Goal: Task Accomplishment & Management: Manage account settings

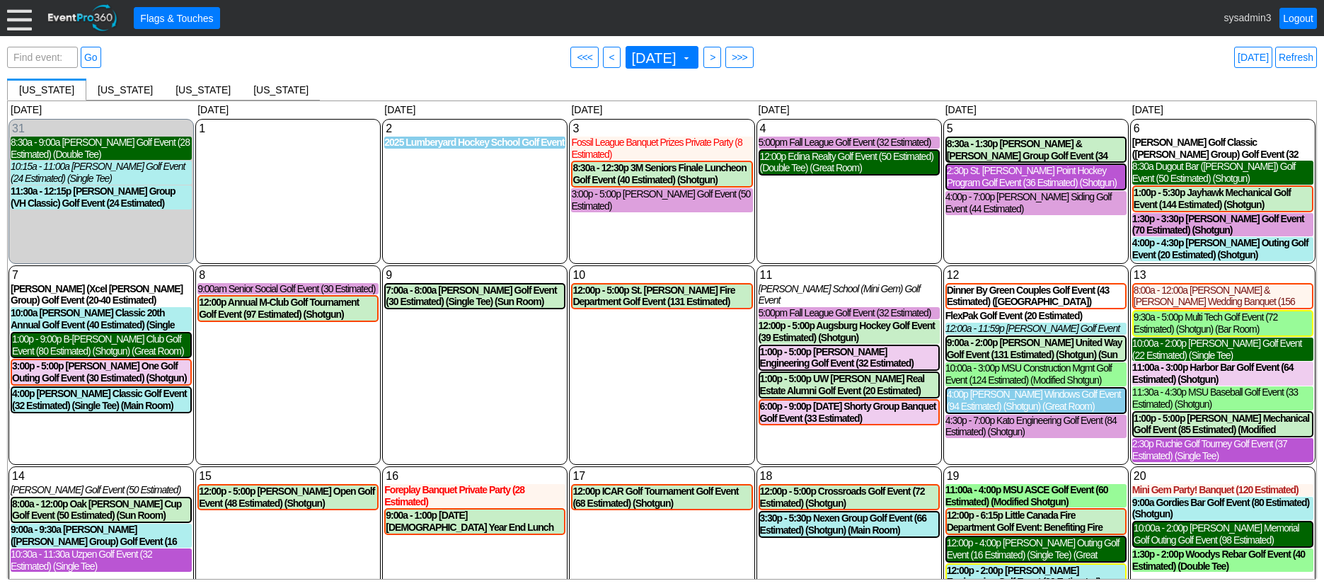
click at [22, 22] on div at bounding box center [19, 18] width 25 height 25
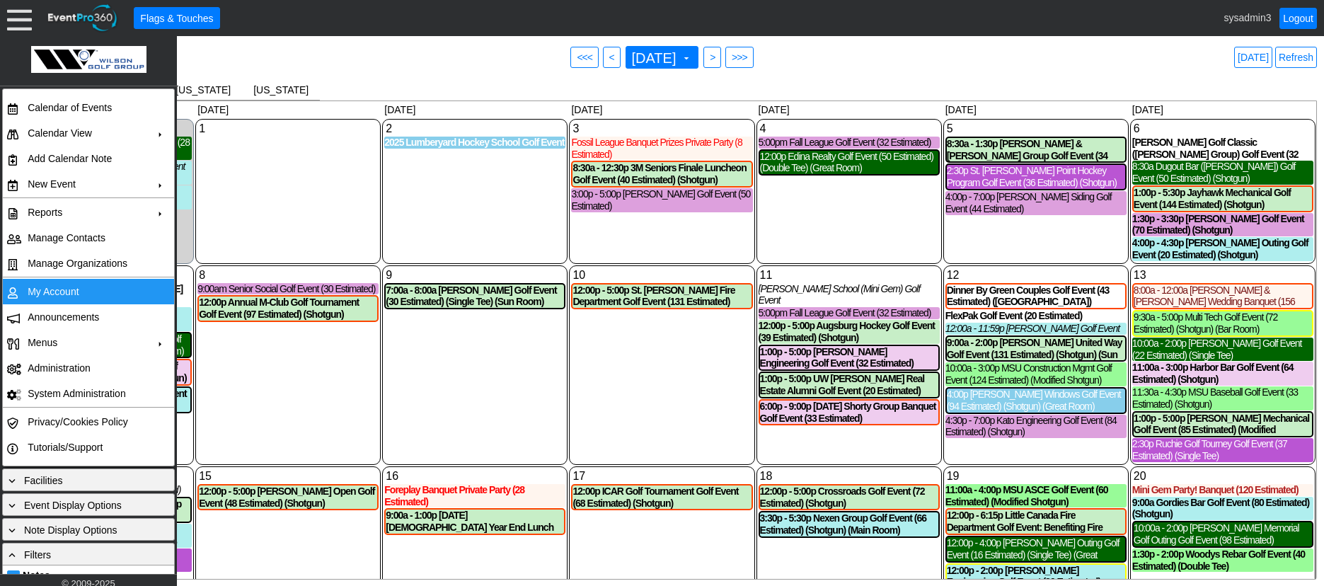
click at [67, 291] on td "My Account" at bounding box center [85, 291] width 127 height 25
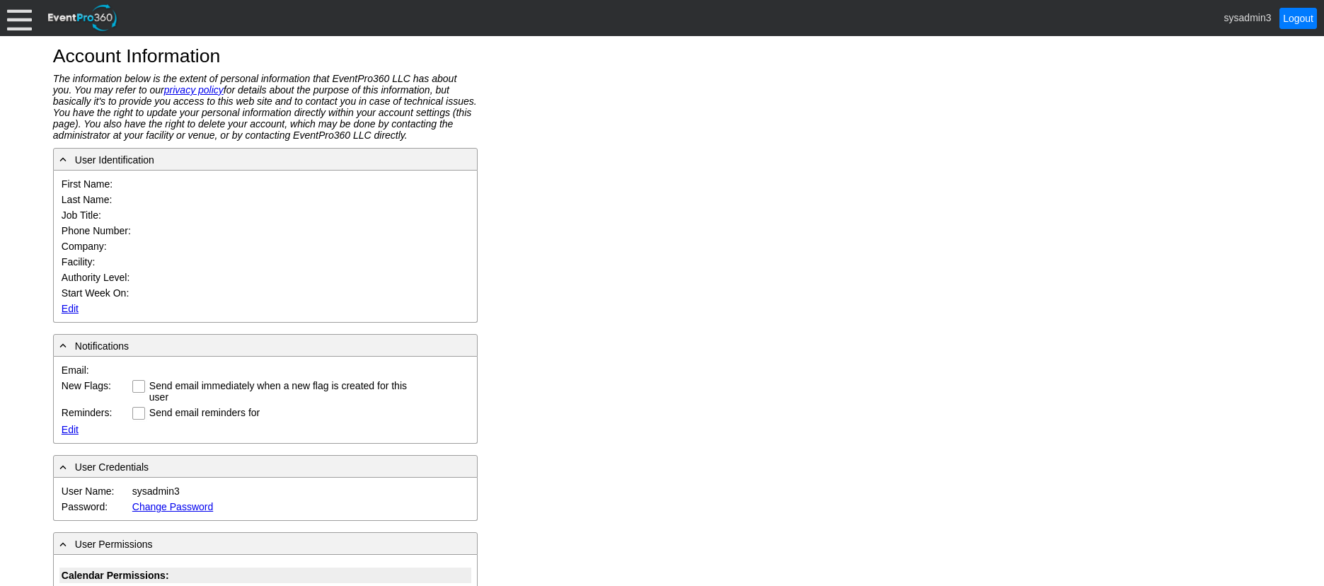
type input "System"
type input "Administrator"
type input "System Administrator"
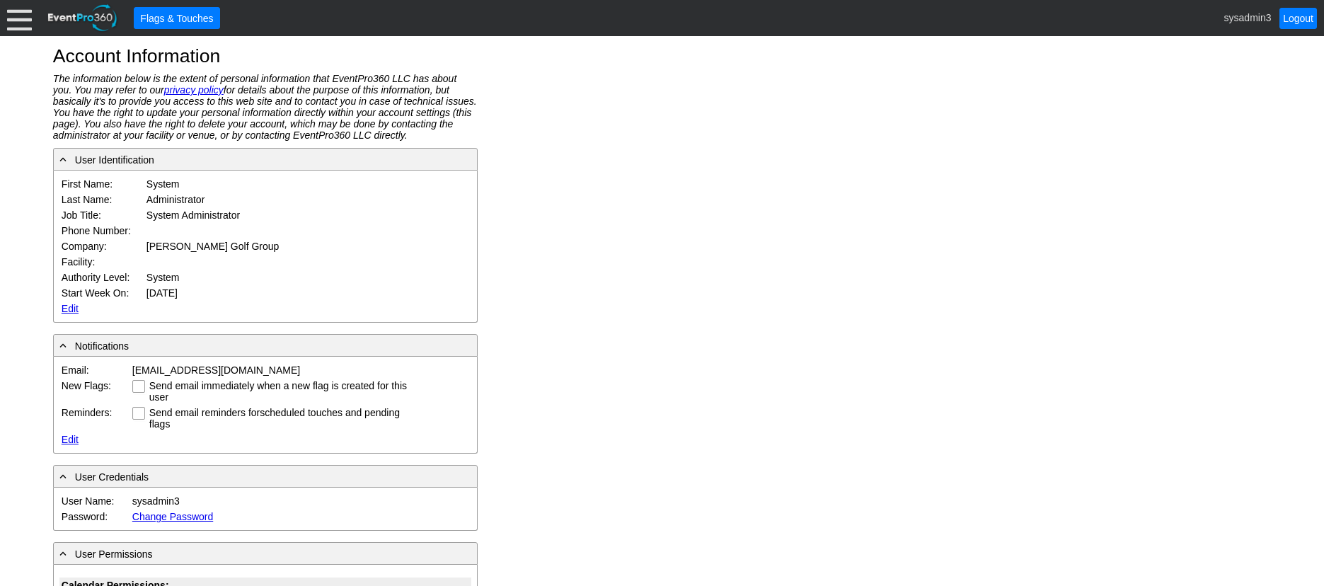
click at [69, 304] on link "Edit" at bounding box center [70, 308] width 17 height 11
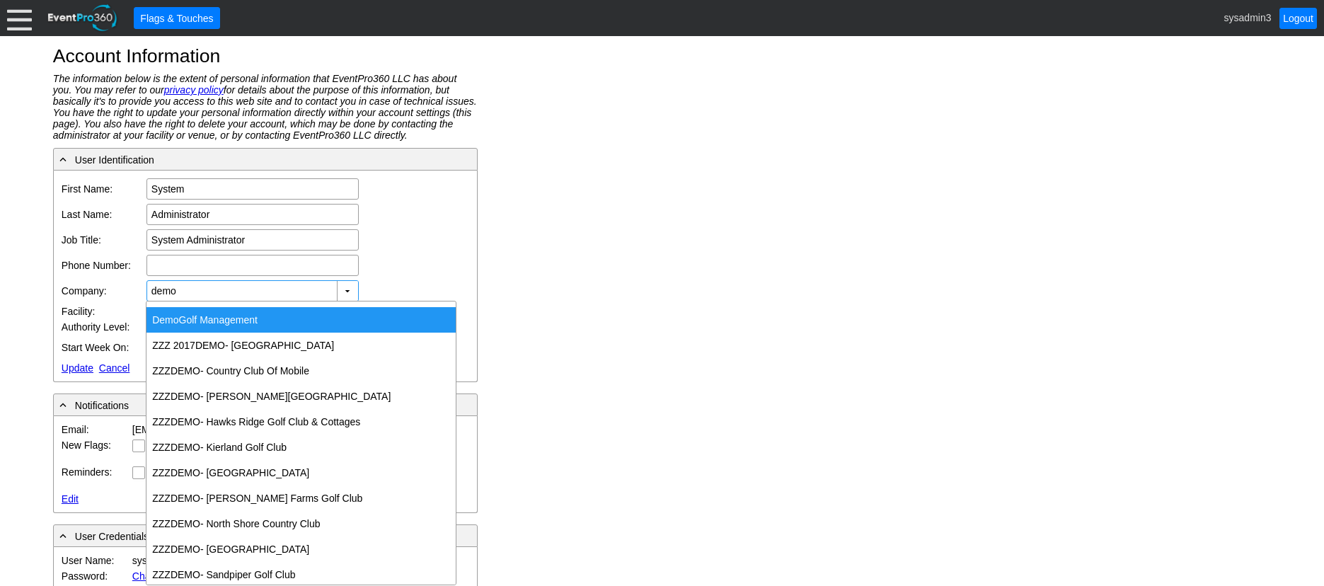
click at [229, 318] on div "Demo Golf Management" at bounding box center [300, 319] width 309 height 25
type input "Demo Golf Management"
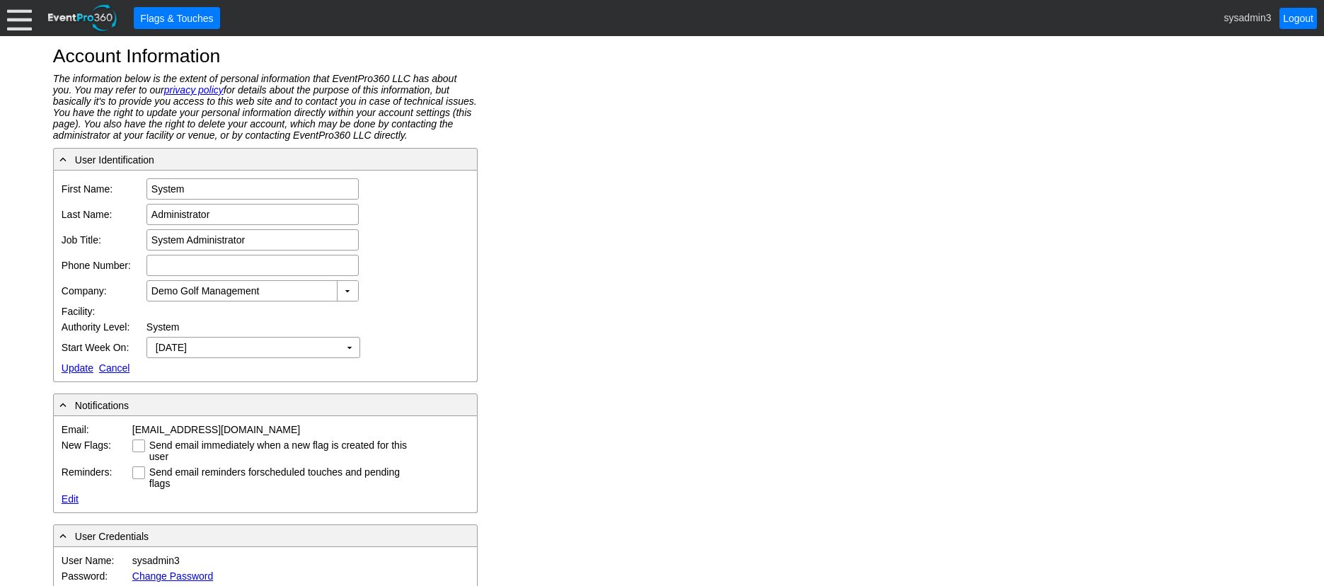
click at [79, 359] on td "Start Week On:" at bounding box center [101, 347] width 85 height 25
click at [73, 365] on link "Update" at bounding box center [78, 367] width 32 height 11
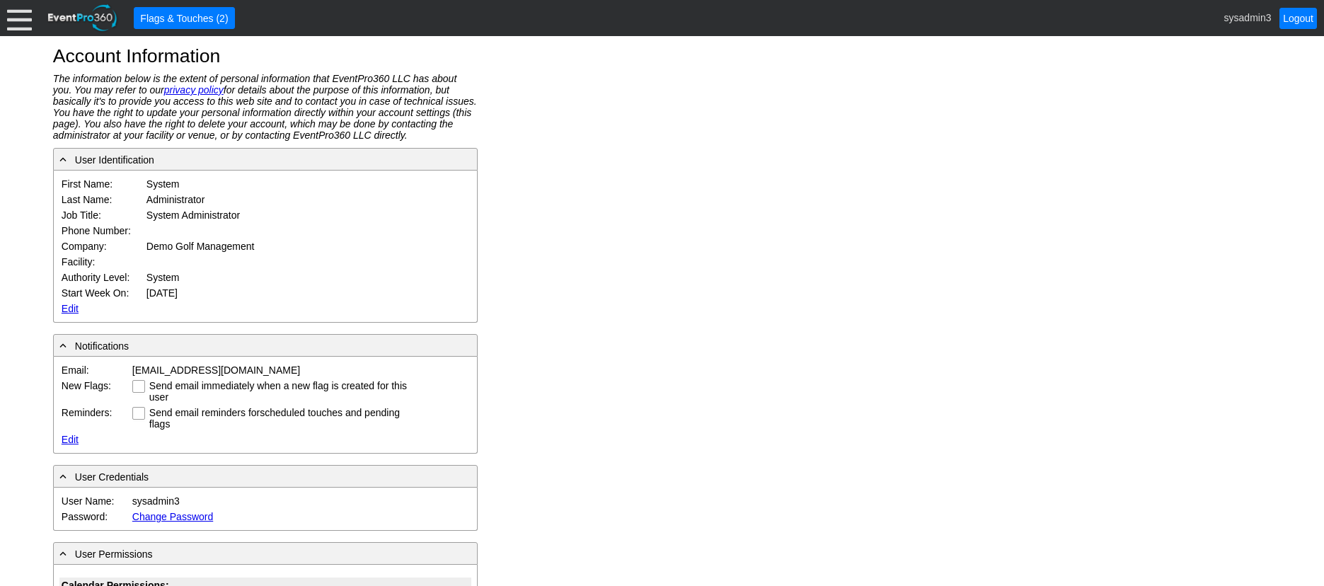
click at [21, 15] on div at bounding box center [19, 18] width 25 height 25
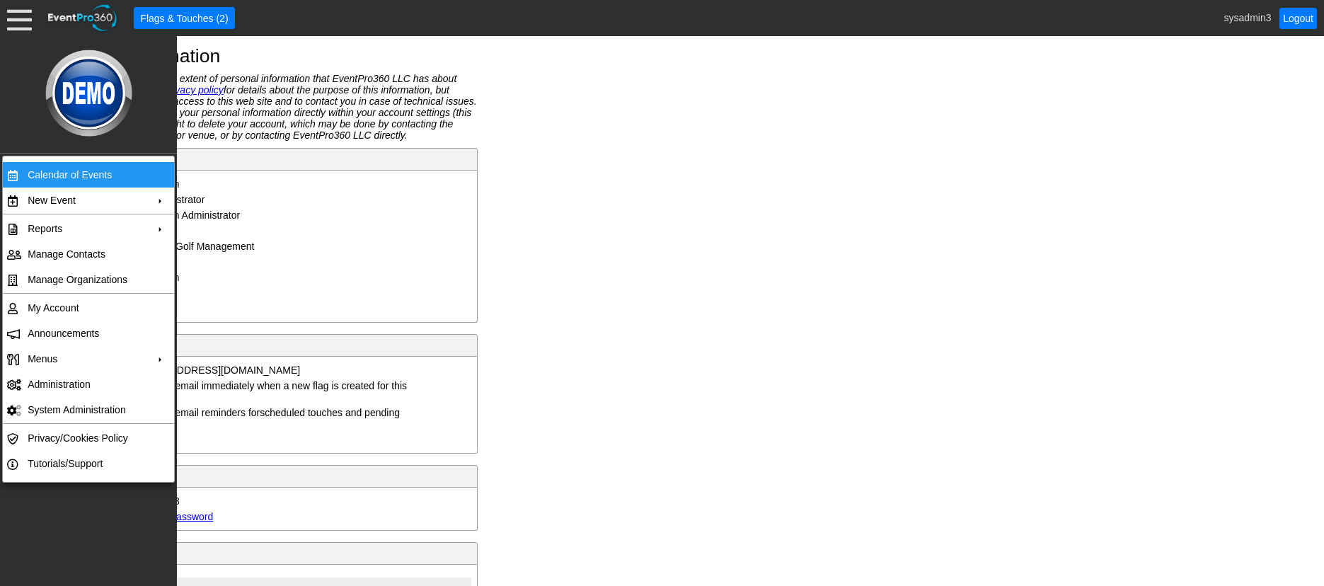
click at [56, 170] on td "Calendar of Events" at bounding box center [85, 174] width 127 height 25
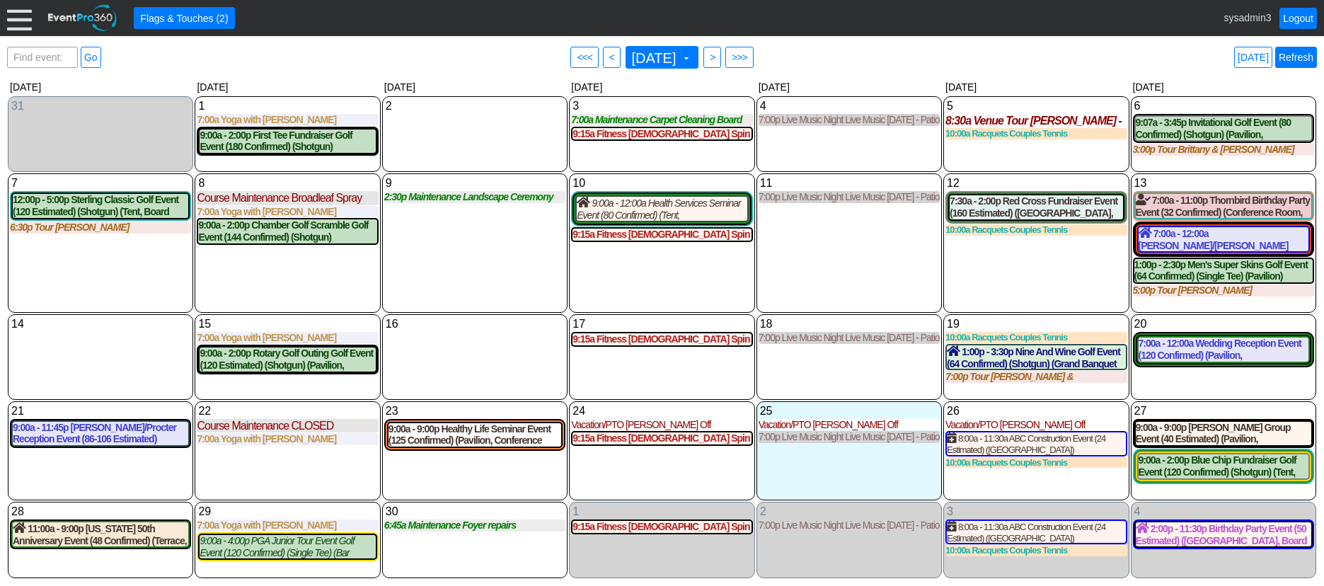
click at [1304, 54] on link "Refresh" at bounding box center [1296, 57] width 42 height 21
click at [1299, 56] on link "Refresh" at bounding box center [1296, 57] width 42 height 21
click at [1296, 17] on link "Logout" at bounding box center [1297, 18] width 37 height 21
click at [1296, 60] on link "Refresh" at bounding box center [1296, 57] width 42 height 21
click at [1298, 21] on link "Logout" at bounding box center [1297, 18] width 37 height 21
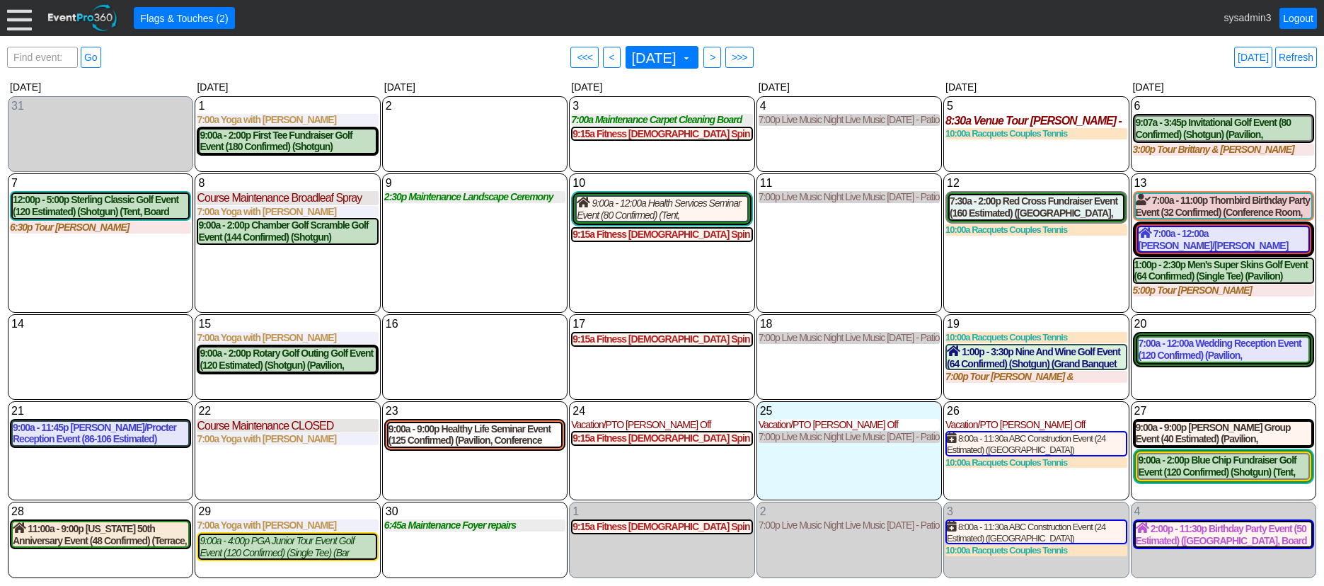
click at [18, 23] on div at bounding box center [19, 18] width 25 height 25
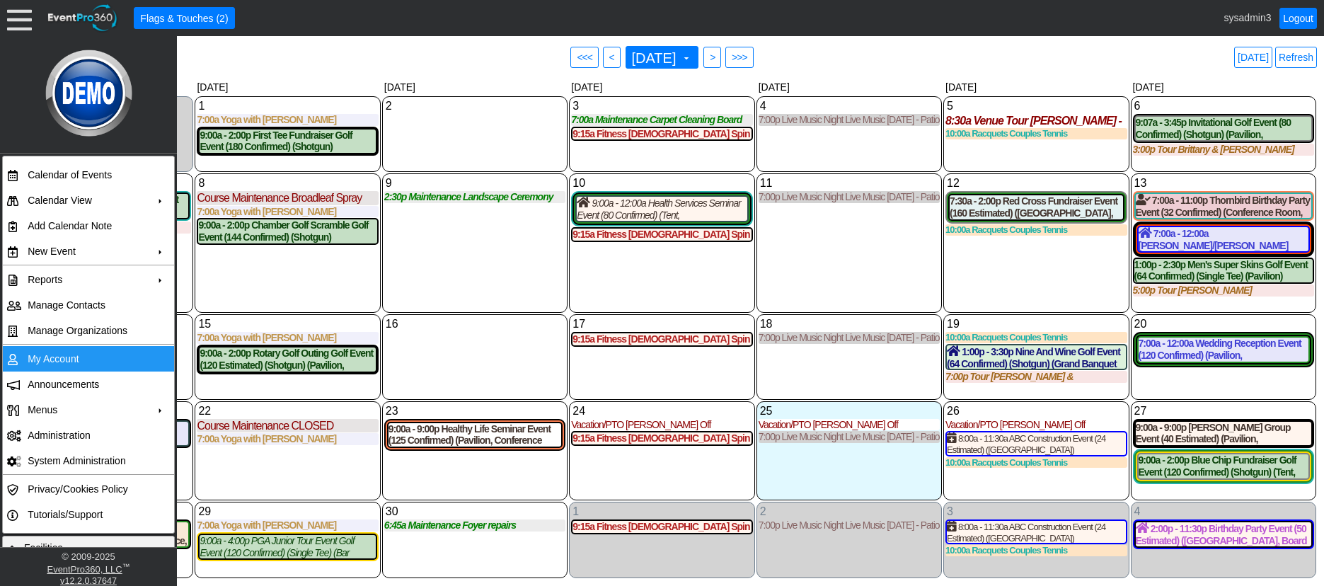
click at [57, 363] on td "My Account" at bounding box center [85, 358] width 127 height 25
click at [1308, 57] on link "Refresh" at bounding box center [1296, 57] width 42 height 21
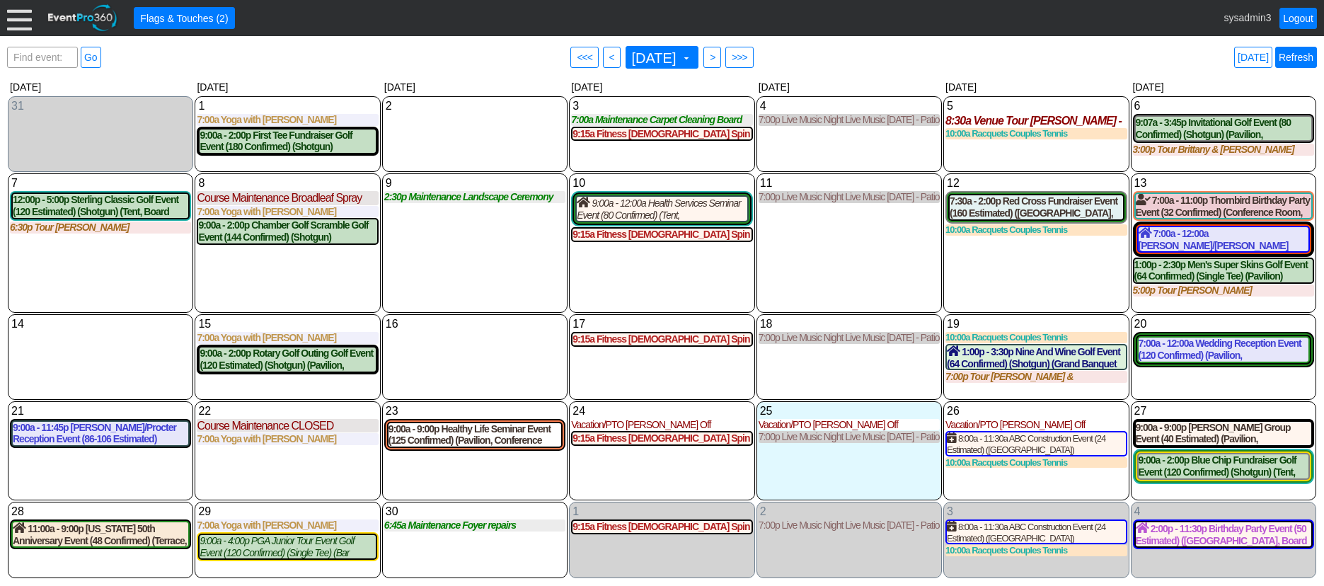
click at [1295, 60] on link "Refresh" at bounding box center [1296, 57] width 42 height 21
click at [1303, 52] on link "Refresh" at bounding box center [1296, 57] width 42 height 21
click at [1199, 342] on div "7:00a - 12:00a Wedding Reception Event (120 Confirmed) (Pavilion, West Room, Gr…" at bounding box center [1223, 349] width 170 height 24
click at [1203, 353] on div "7:00a - 12:00a Wedding Reception Event (120 Confirmed) (Pavilion, West Room, Gr…" at bounding box center [1223, 349] width 170 height 24
click at [864, 267] on div "11 Thursday 7:00p Live Music Night Live Music Thursday - Patio Room Live Music …" at bounding box center [848, 242] width 185 height 139
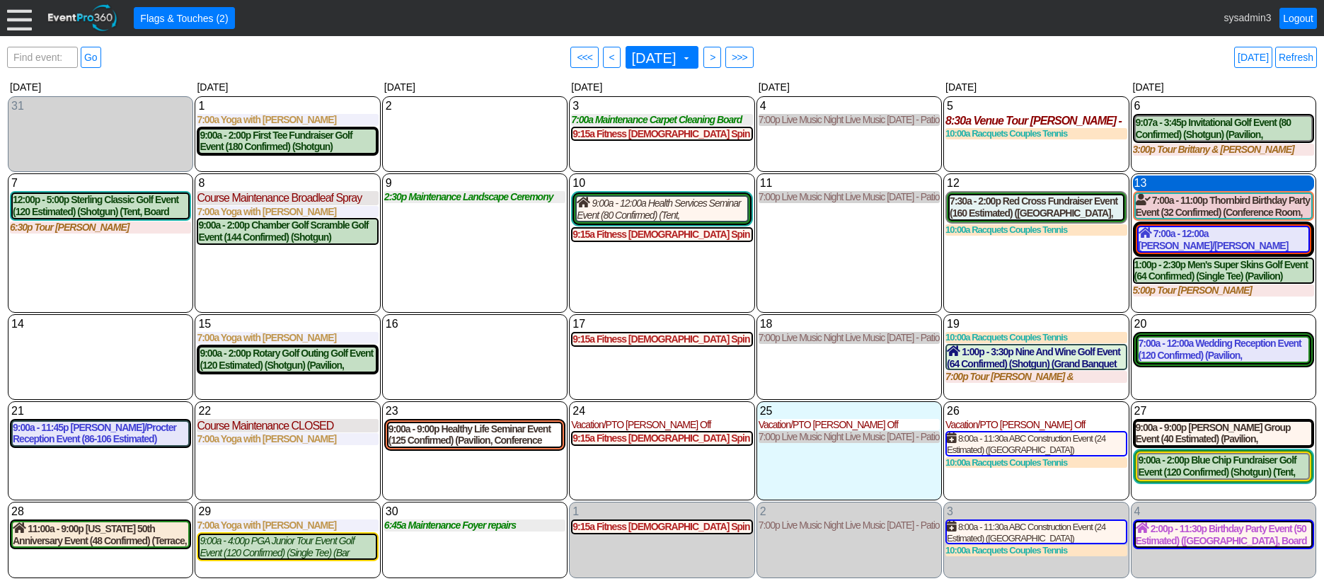
click at [1172, 183] on div "13 Saturday" at bounding box center [1223, 183] width 181 height 16
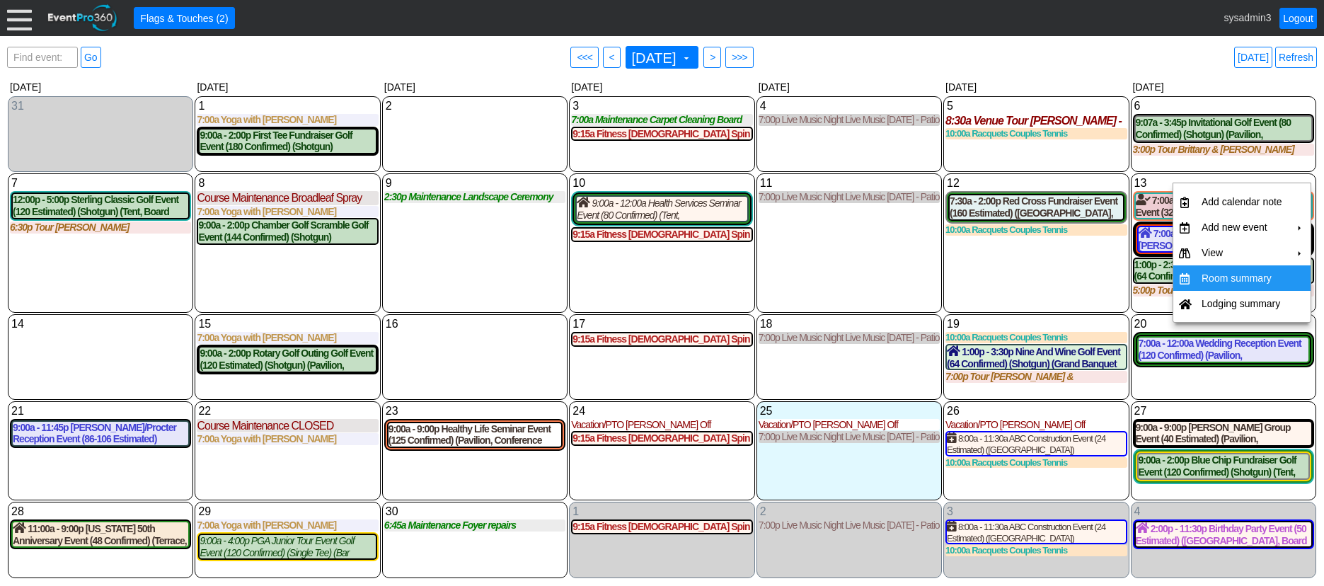
click at [1219, 272] on td "Room summary" at bounding box center [1242, 277] width 92 height 25
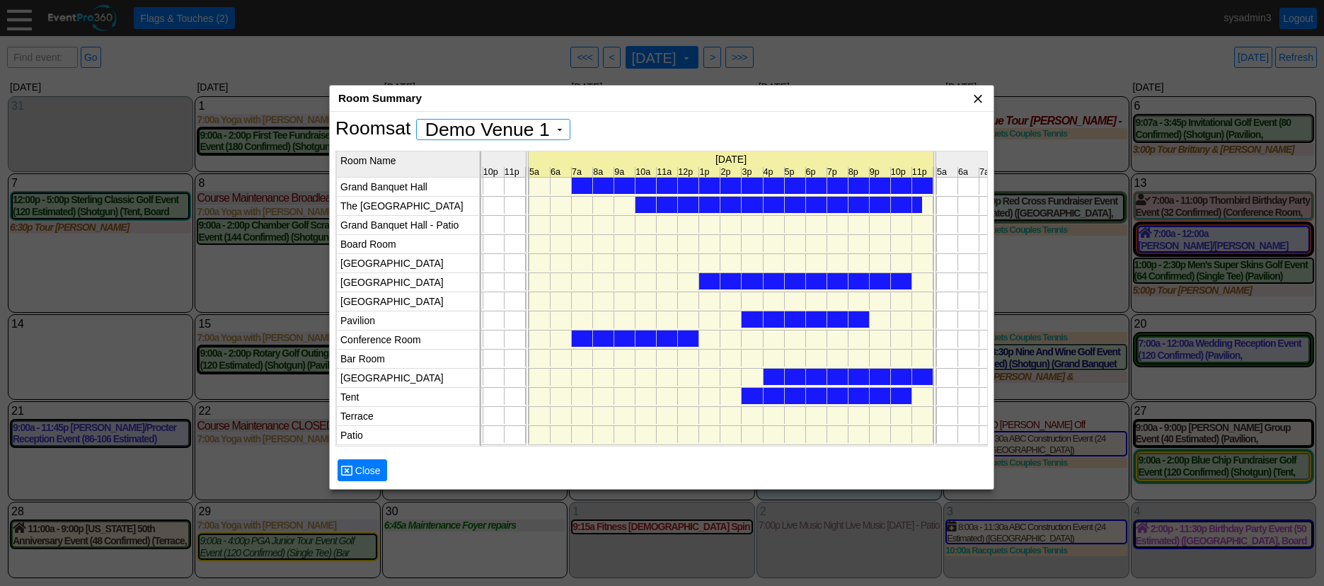
click at [975, 96] on span "x" at bounding box center [978, 98] width 14 height 14
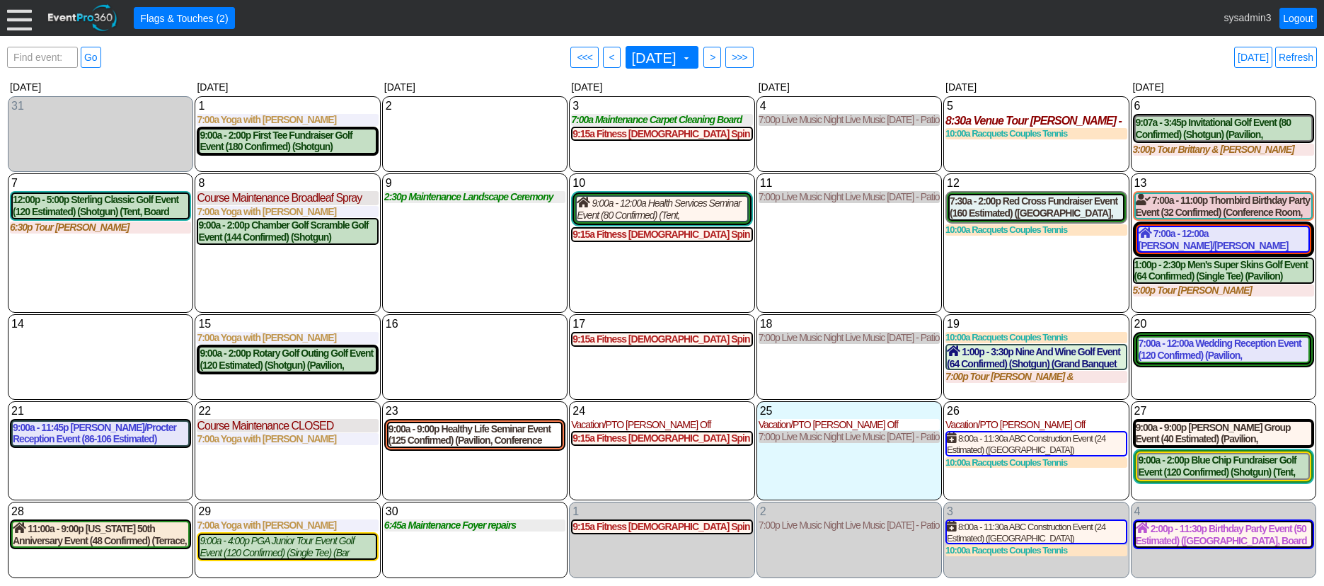
click at [793, 241] on div "11 Thursday 7:00p Live Music Night Live Music Thursday - Patio Room Live Music …" at bounding box center [848, 242] width 185 height 139
click at [1290, 57] on link "Refresh" at bounding box center [1296, 57] width 42 height 21
click at [1293, 52] on link "Refresh" at bounding box center [1296, 57] width 42 height 21
click at [1302, 21] on link "Logout" at bounding box center [1297, 18] width 37 height 21
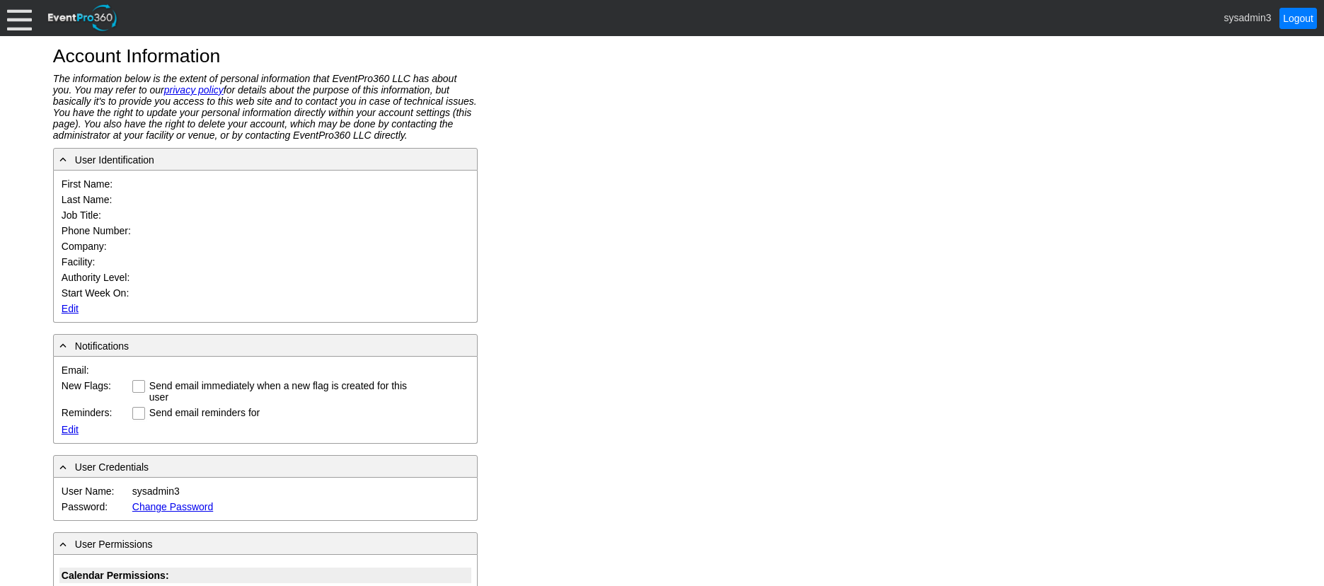
type input "System"
type input "Administrator"
type input "System Administrator"
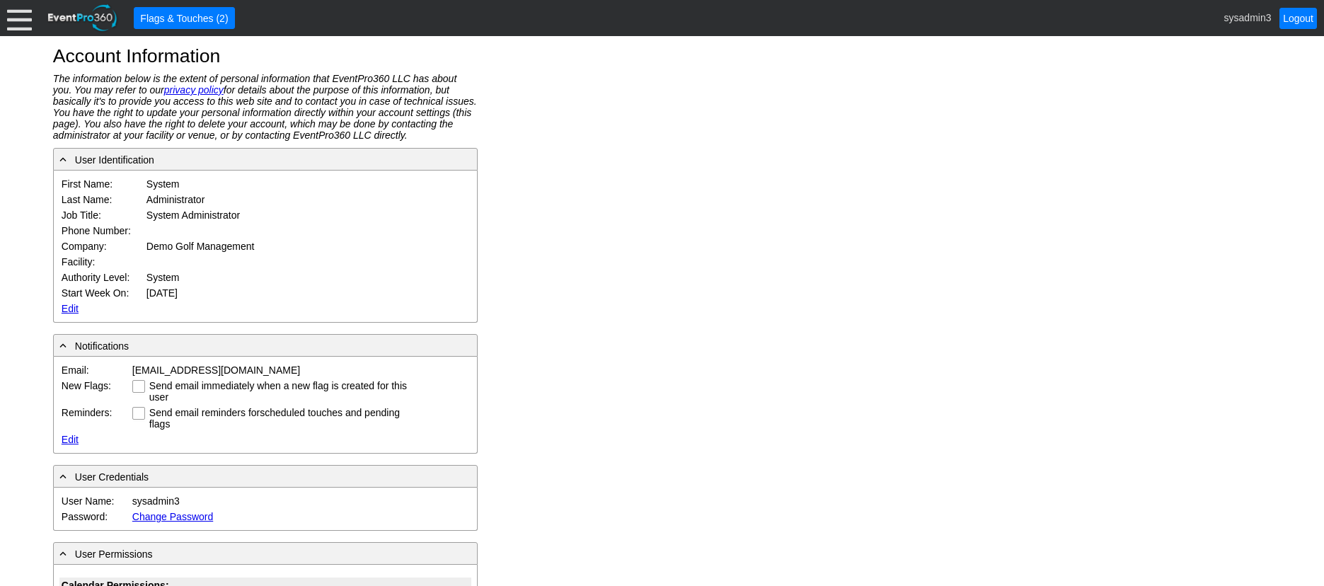
click at [68, 304] on link "Edit" at bounding box center [70, 308] width 17 height 11
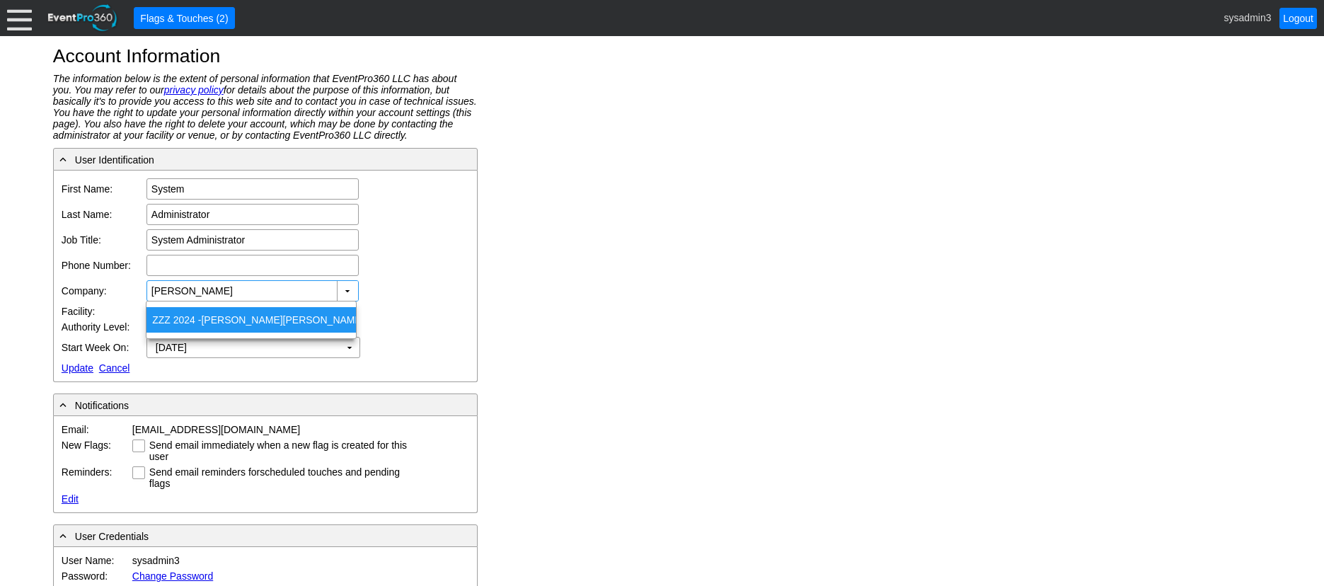
click at [225, 318] on span "Hillen" at bounding box center [241, 319] width 81 height 11
type input "ZZZ 2024 - Hillendale Country Club"
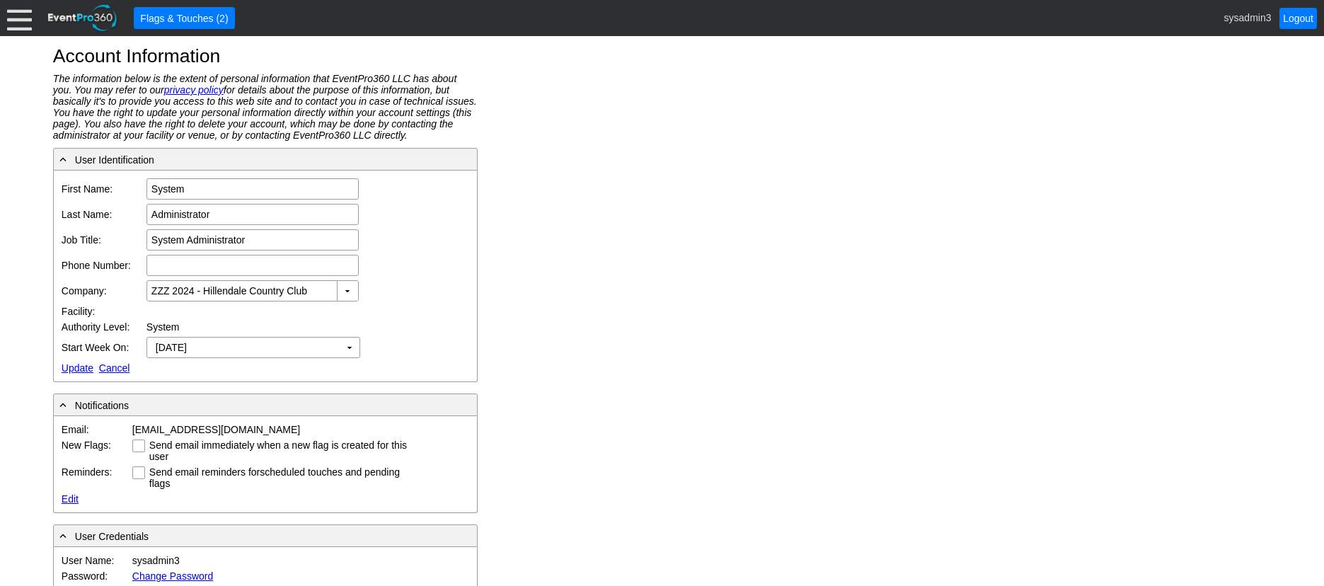
click at [69, 365] on link "Update" at bounding box center [78, 367] width 32 height 11
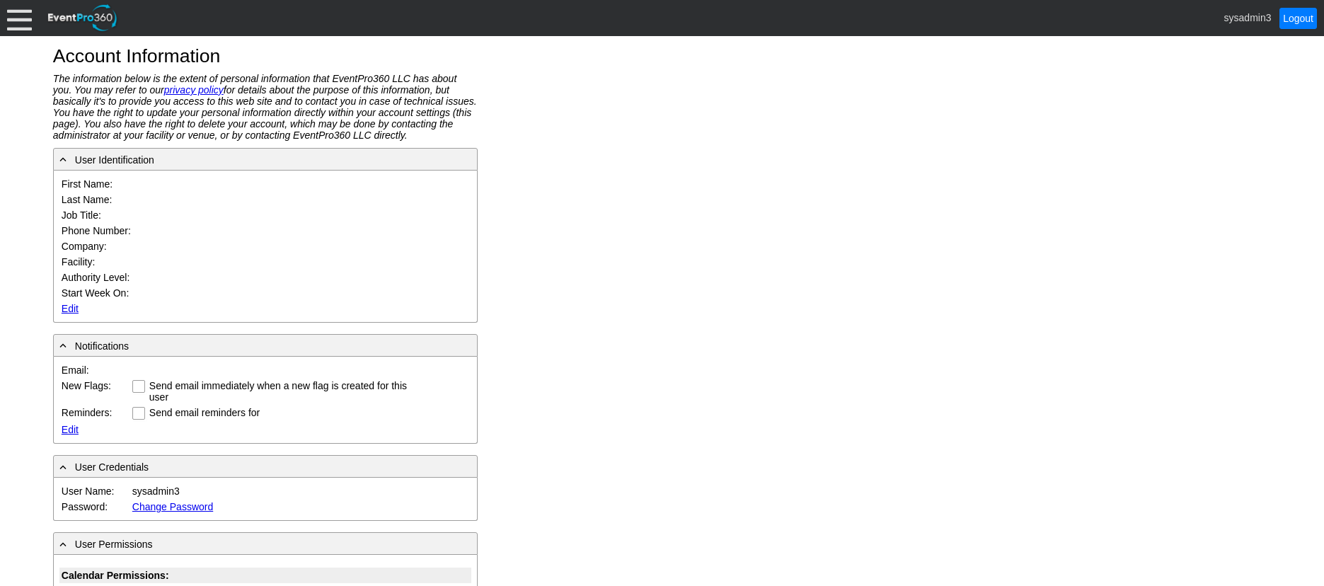
click at [15, 25] on div at bounding box center [19, 18] width 25 height 25
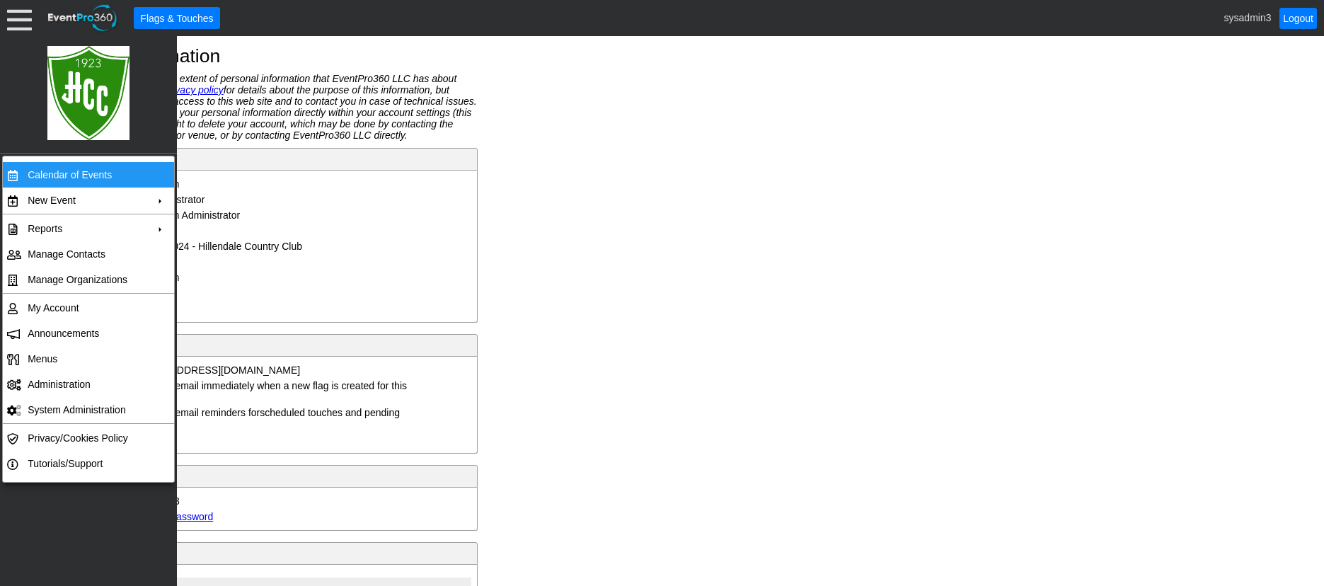
click at [42, 178] on td "Calendar of Events" at bounding box center [85, 174] width 127 height 25
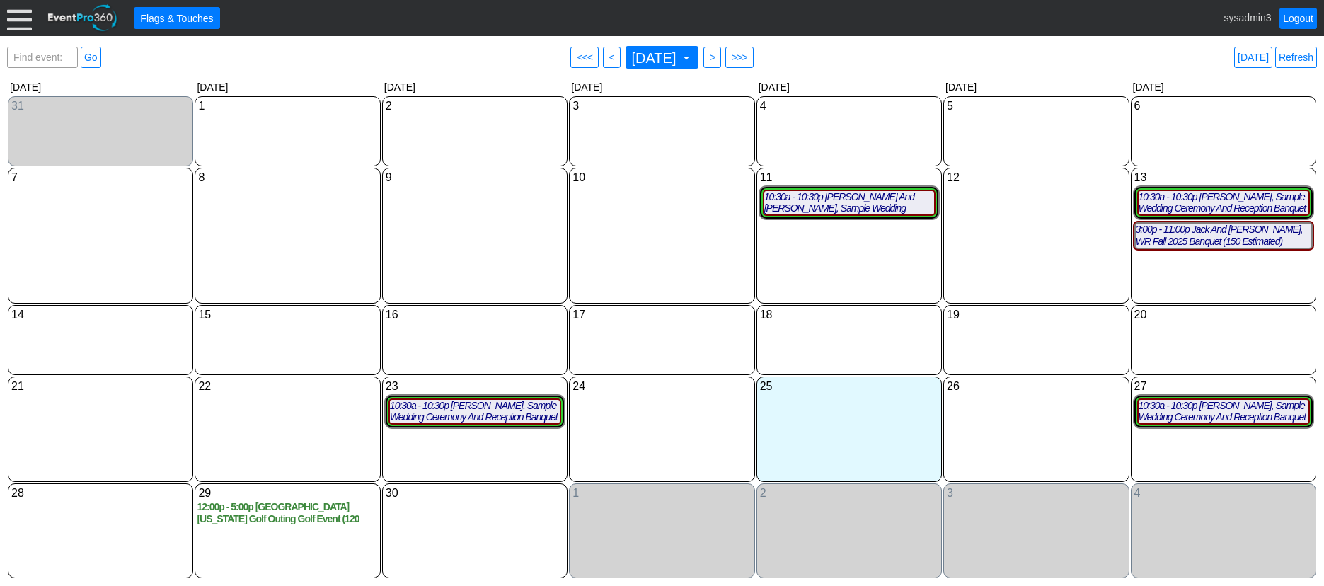
click at [16, 25] on div at bounding box center [19, 18] width 25 height 25
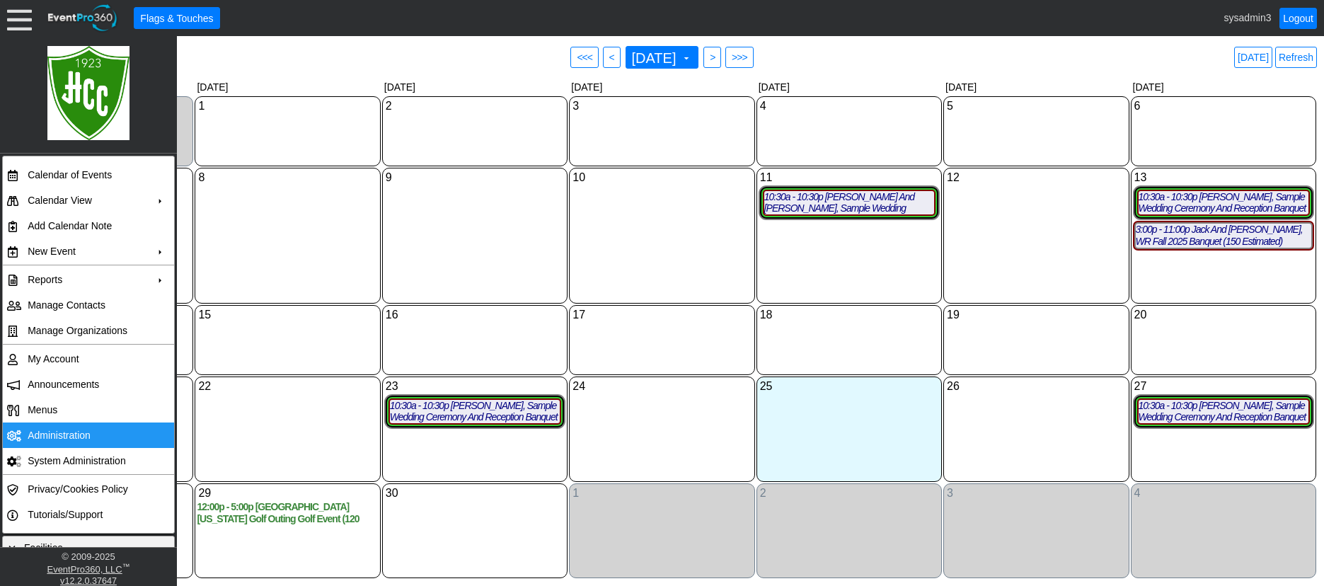
click at [54, 431] on td "Administration" at bounding box center [85, 434] width 127 height 25
click at [69, 355] on td "My Account" at bounding box center [85, 358] width 127 height 25
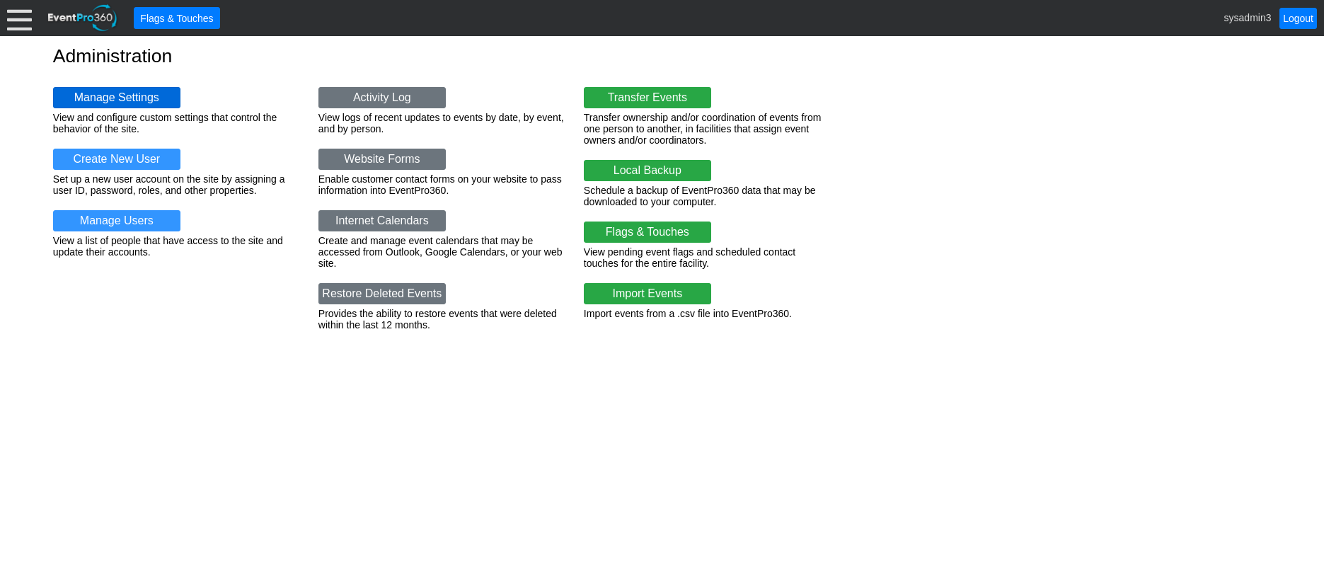
click at [120, 100] on link "Manage Settings" at bounding box center [116, 97] width 127 height 21
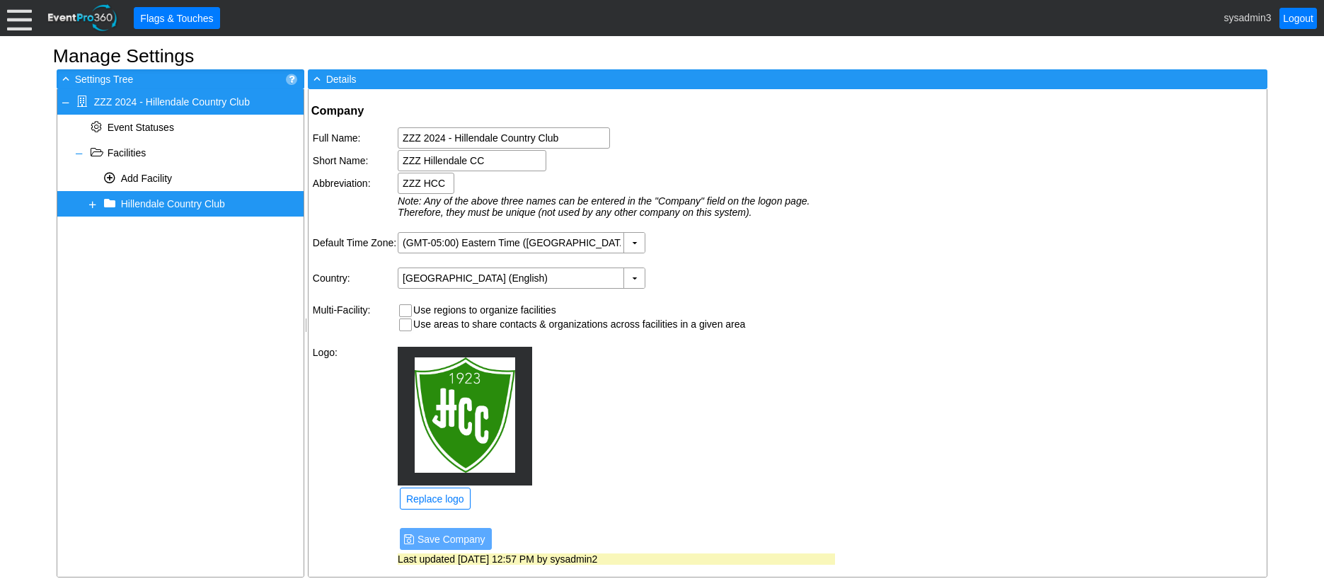
click at [175, 204] on span "Hillendale Country Club" at bounding box center [173, 203] width 104 height 11
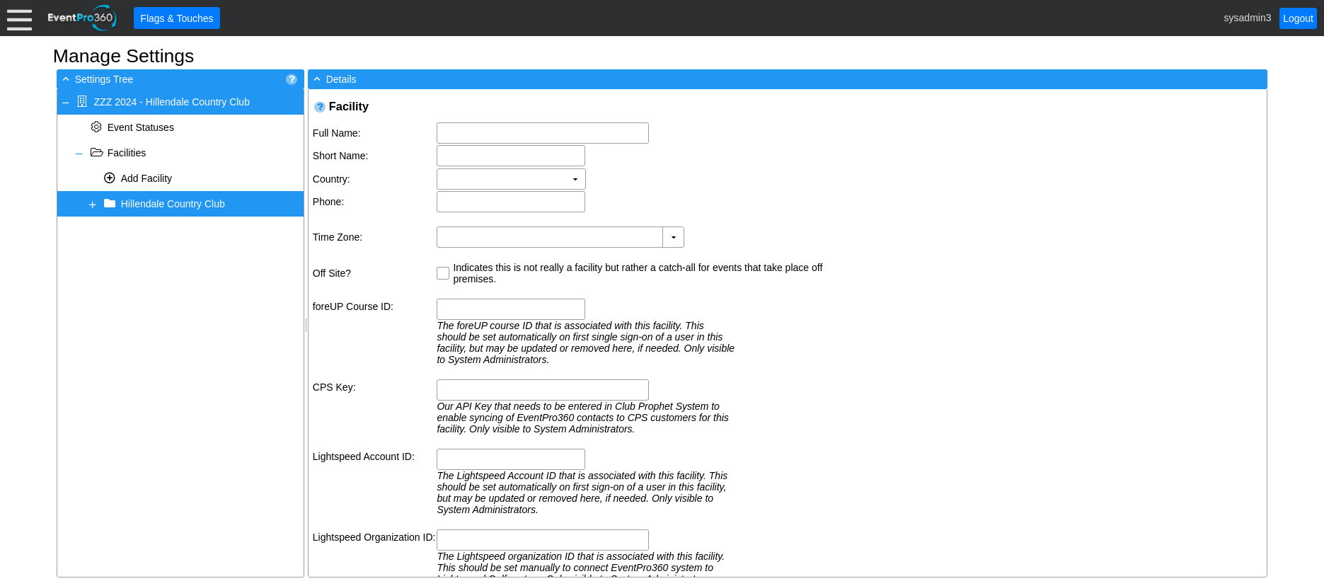
type input "13700 Blenheim Rd N"
type input "Phoenix"
type input "MD"
type input "21131"
type input "(410) 592-8011"
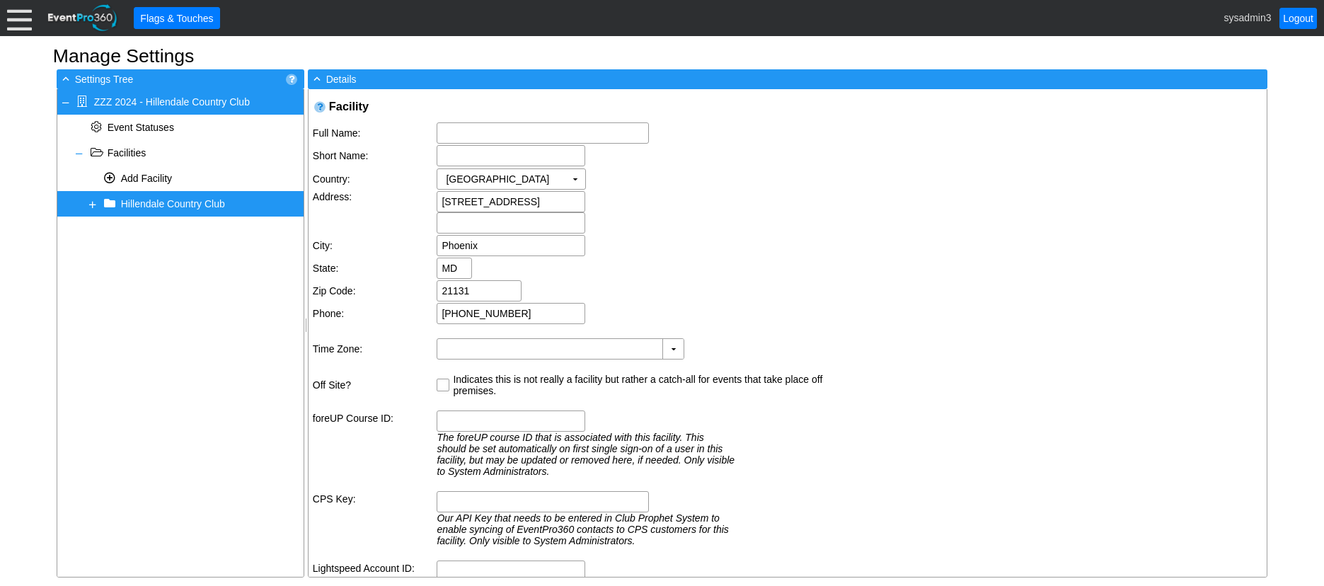
type input "Hillendale Country Club"
type input "Hillendale CC"
type input "(GMT-05:00) Eastern Time (US & Canada)"
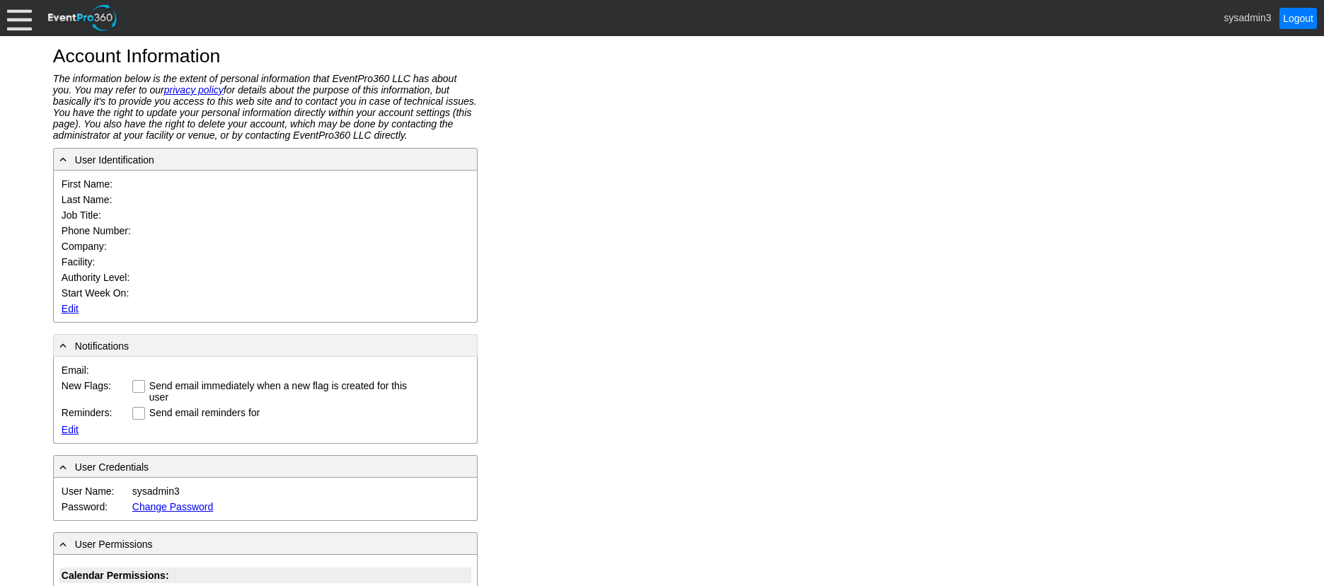
type input "System"
type input "Administrator"
type input "System Administrator"
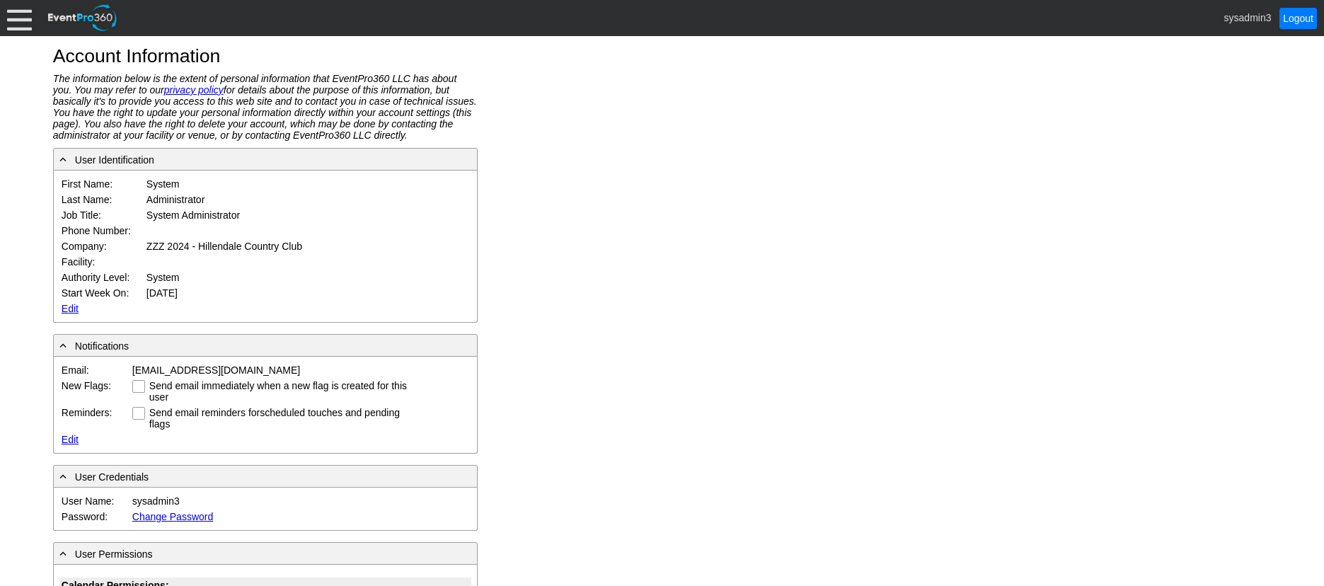
click at [70, 306] on link "Edit" at bounding box center [70, 308] width 17 height 11
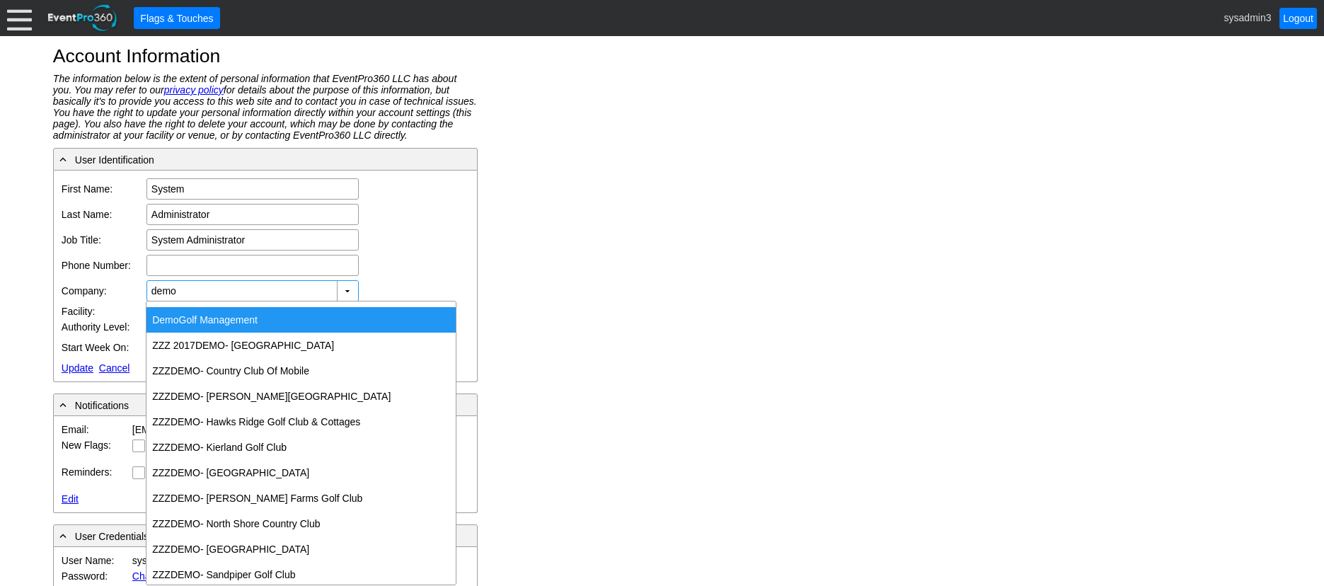
click at [230, 321] on div "Demo Golf Management" at bounding box center [300, 319] width 309 height 25
type input "Demo Golf Management"
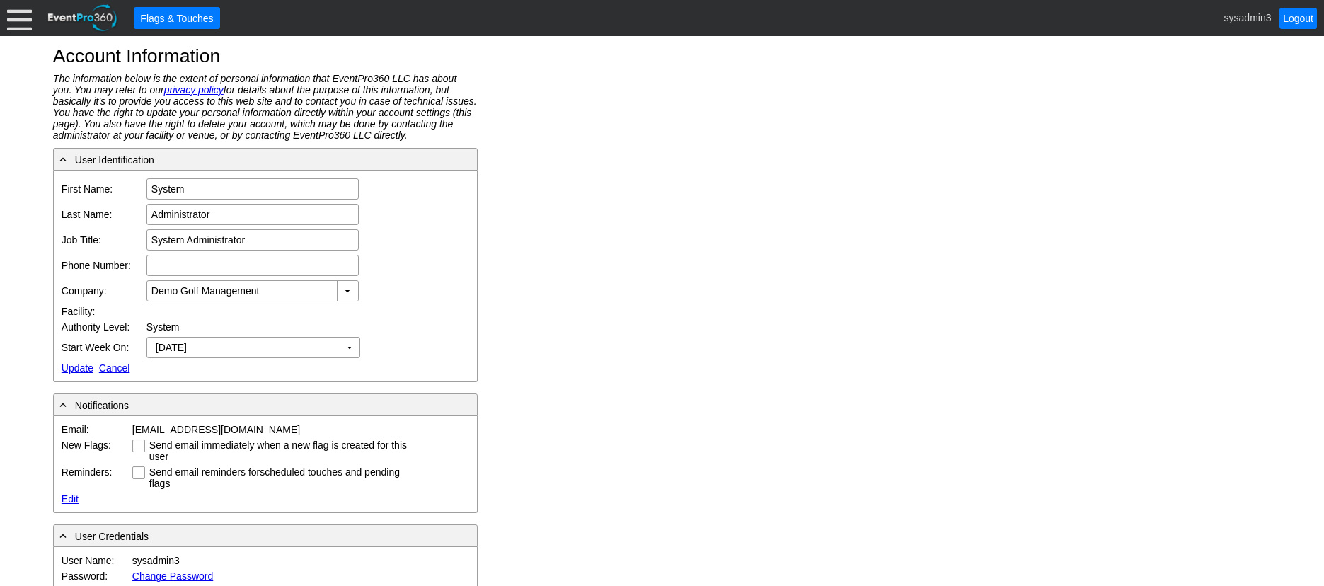
click at [82, 368] on link "Update" at bounding box center [78, 367] width 32 height 11
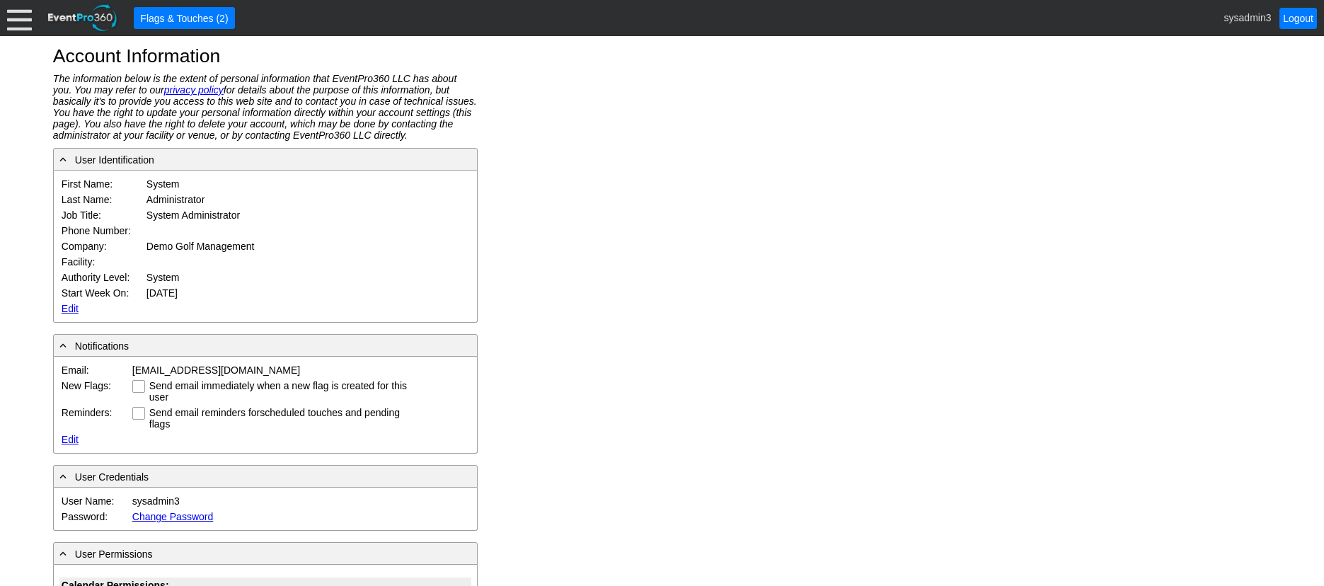
click at [23, 17] on div at bounding box center [19, 18] width 25 height 25
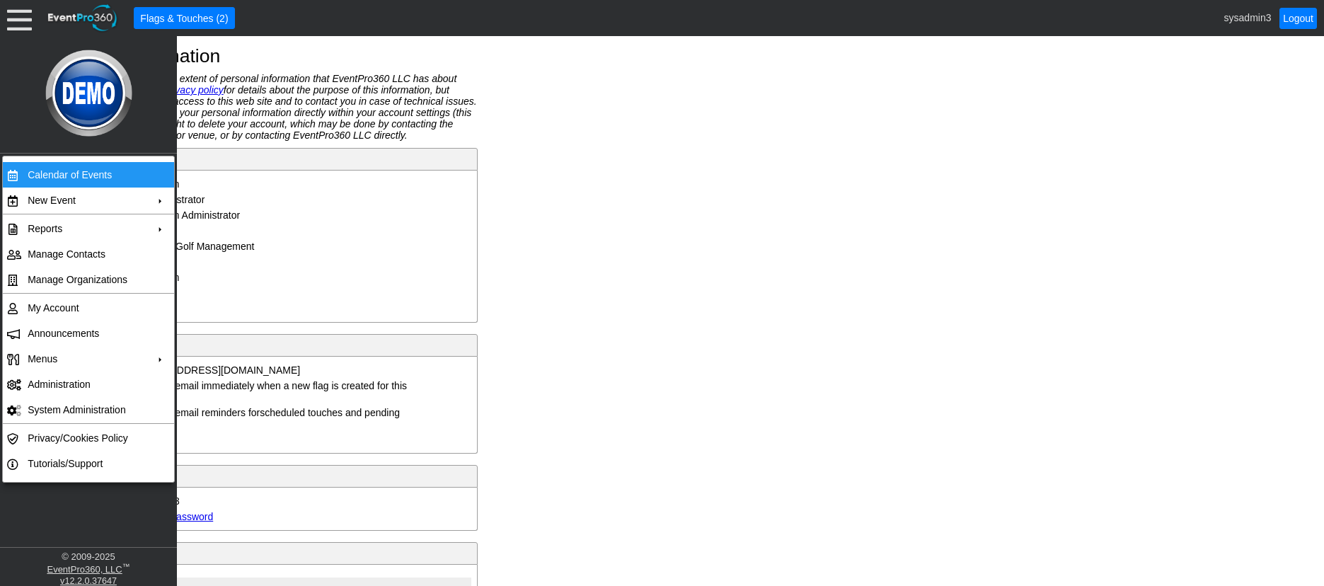
click at [86, 178] on td "Calendar of Events" at bounding box center [85, 174] width 127 height 25
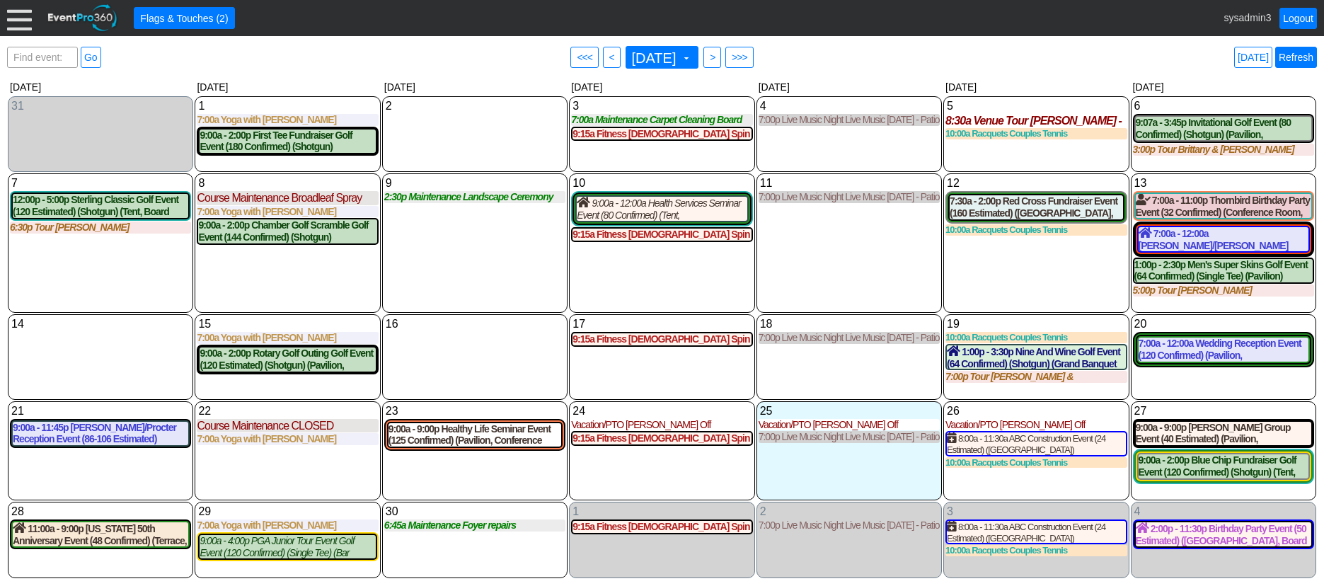
click at [1296, 60] on link "Refresh" at bounding box center [1296, 57] width 42 height 21
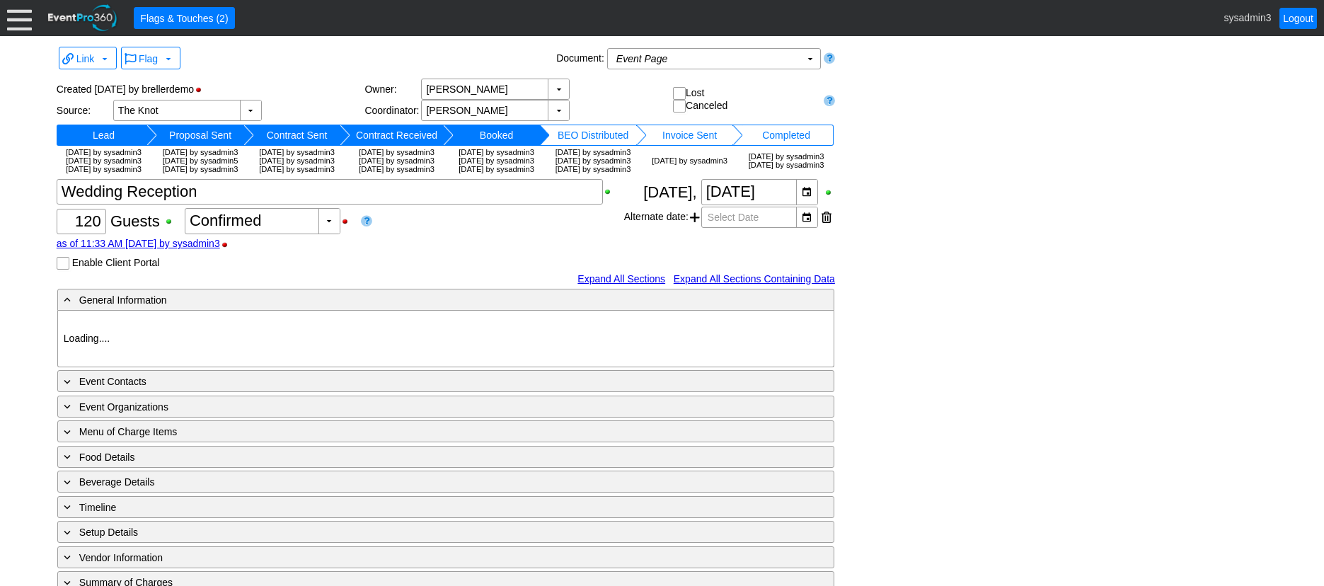
type input "Demo Venue 1"
type input "Wedding"
type input "https://eventpro360.com/"
type input "675609"
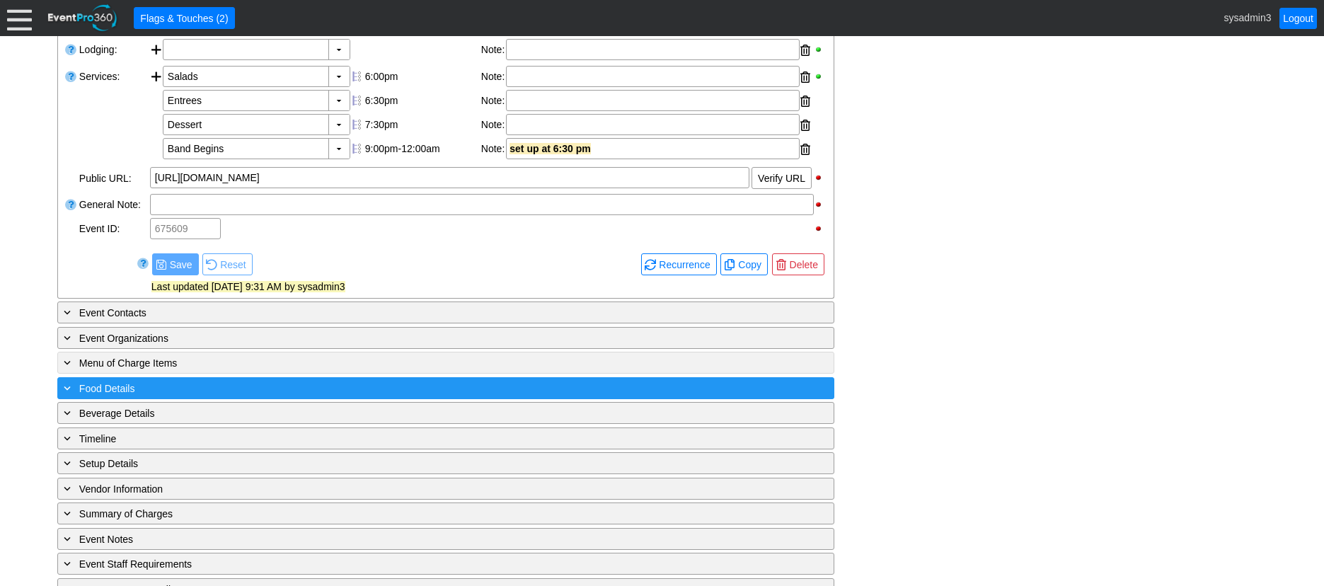
scroll to position [495, 0]
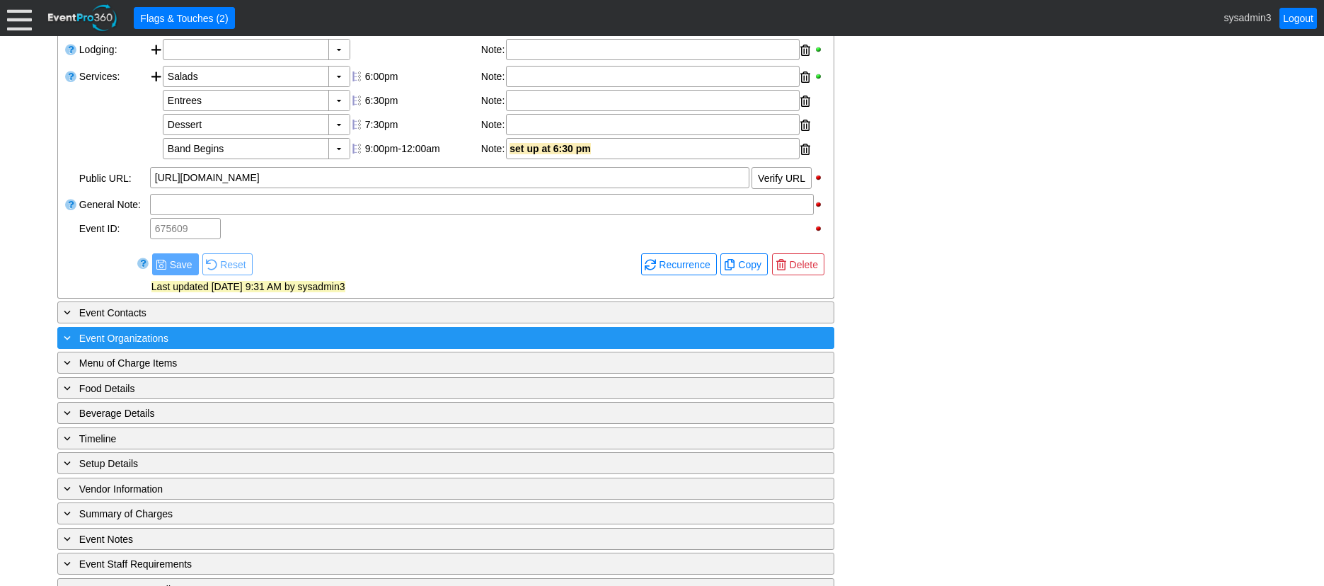
click at [274, 346] on div "+ Event Organizations" at bounding box center [417, 338] width 712 height 16
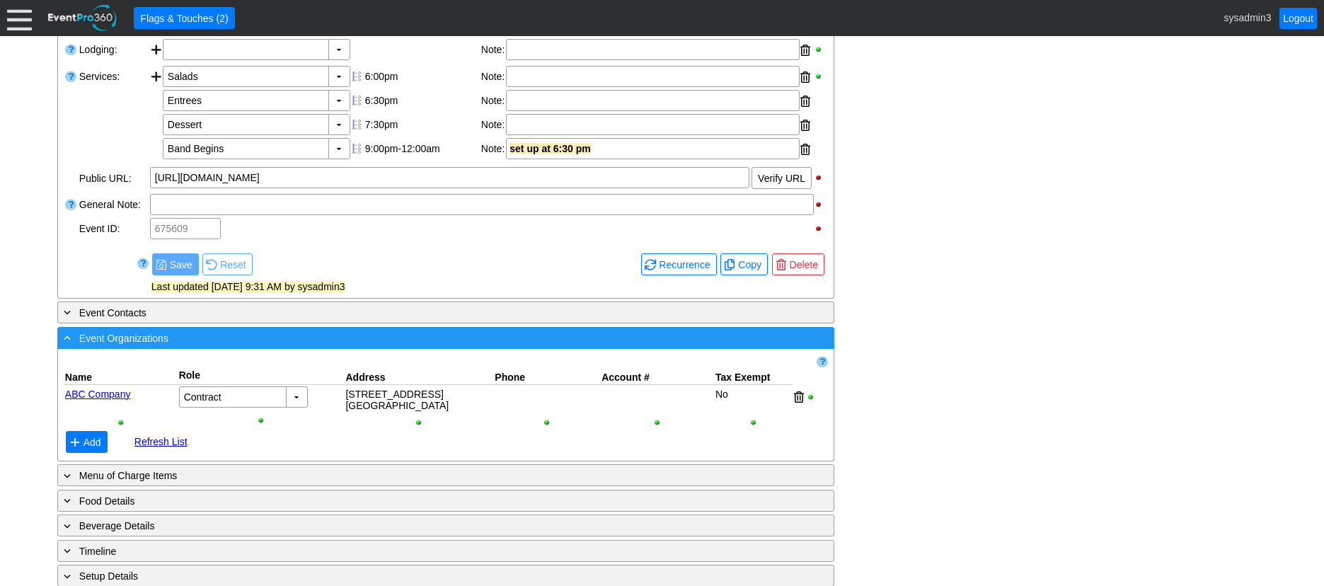
click at [270, 346] on div "- Event Organizations" at bounding box center [417, 338] width 712 height 16
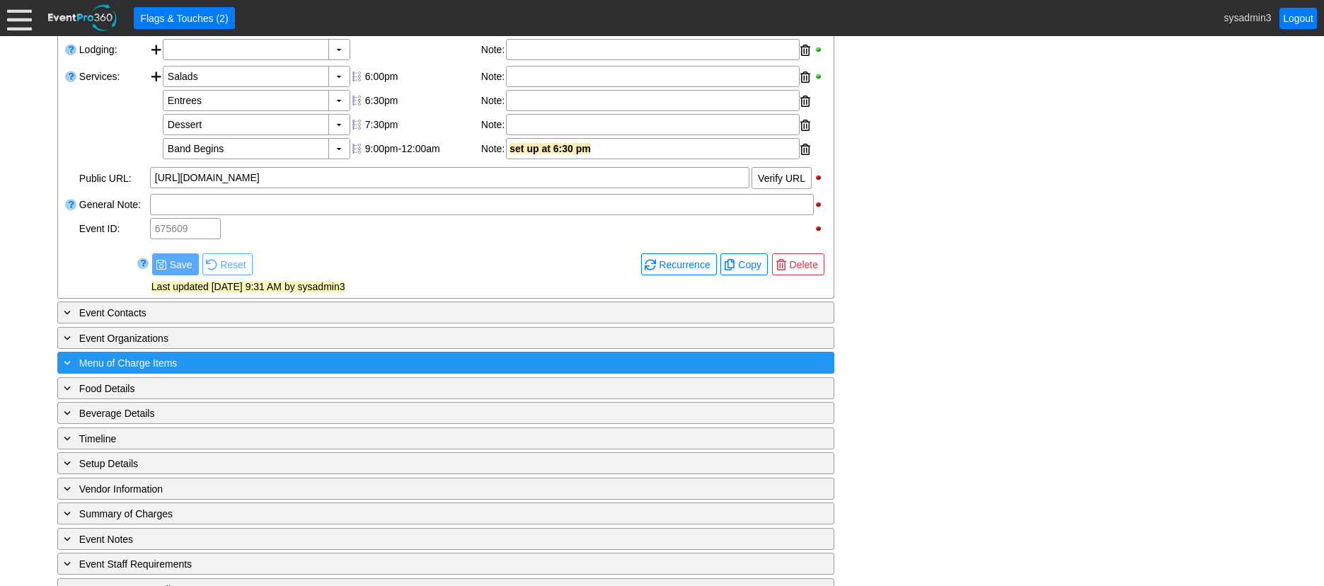
click at [270, 371] on div "+ Menu of Charge Items" at bounding box center [417, 362] width 712 height 16
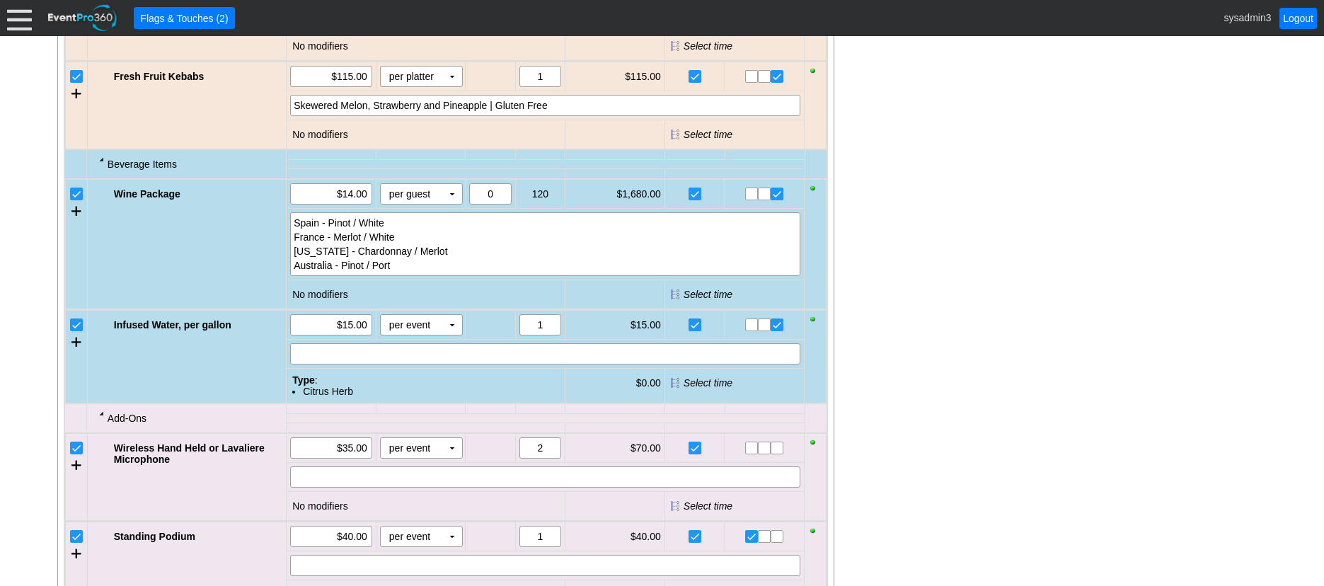
scroll to position [1839, 0]
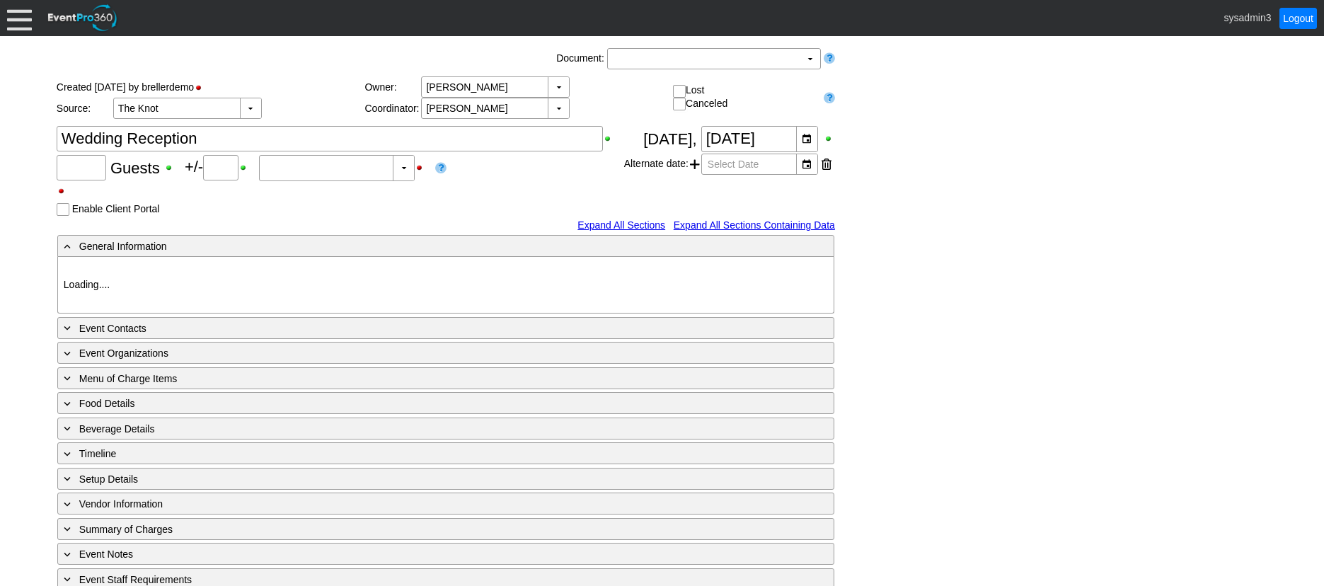
type input "Demo Venue 1"
type input "Wedding"
type input "[URL][DOMAIN_NAME]"
type input "675609"
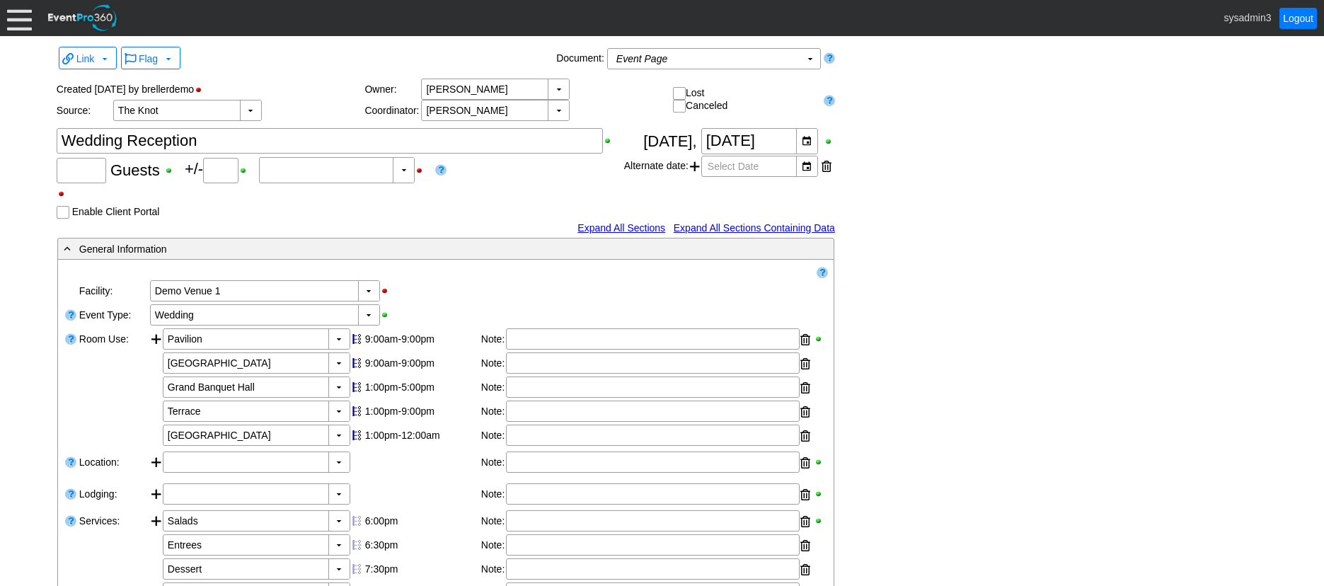
type input "120"
type input "Confirmed"
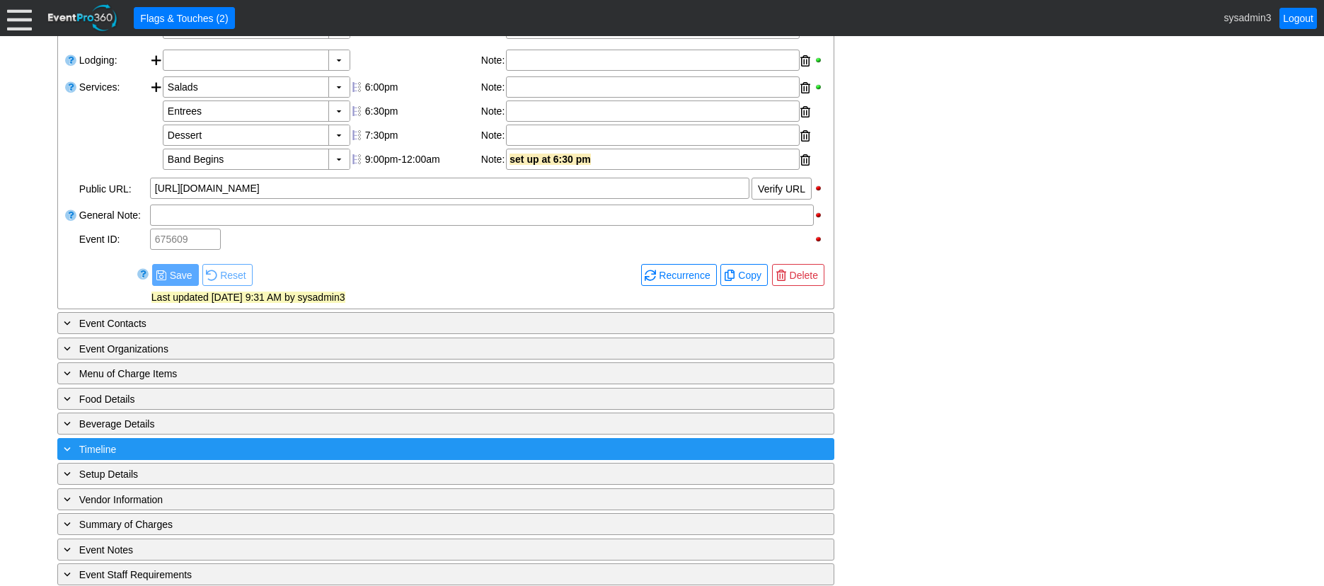
scroll to position [574, 0]
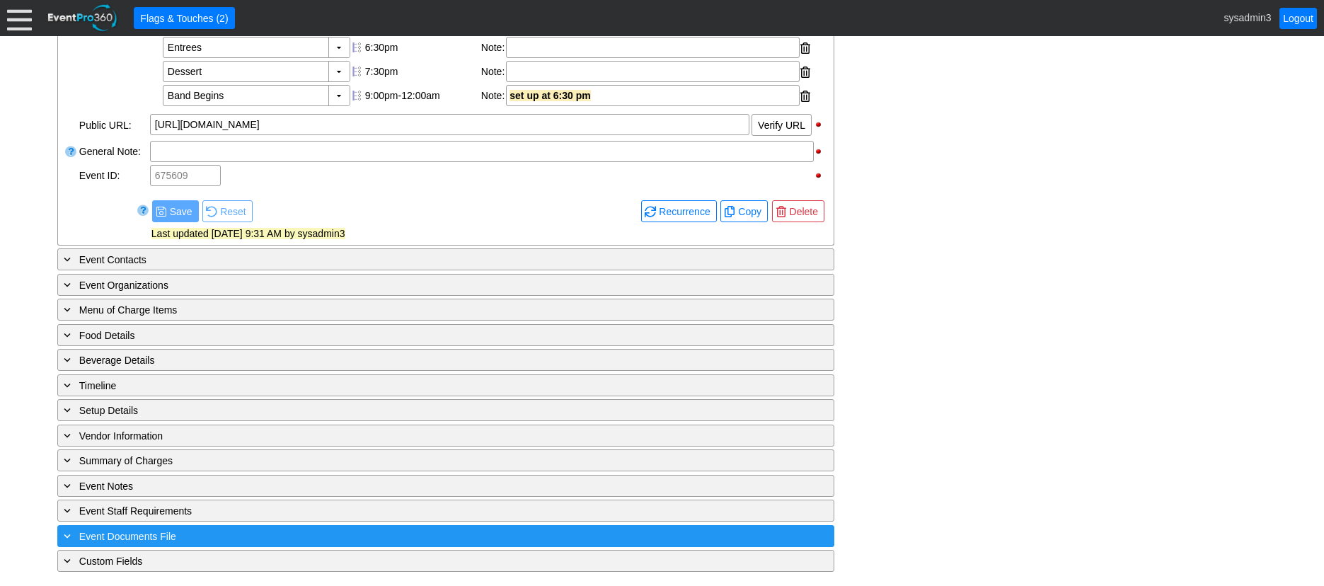
click at [321, 540] on div "+ Event Documents File" at bounding box center [417, 536] width 712 height 16
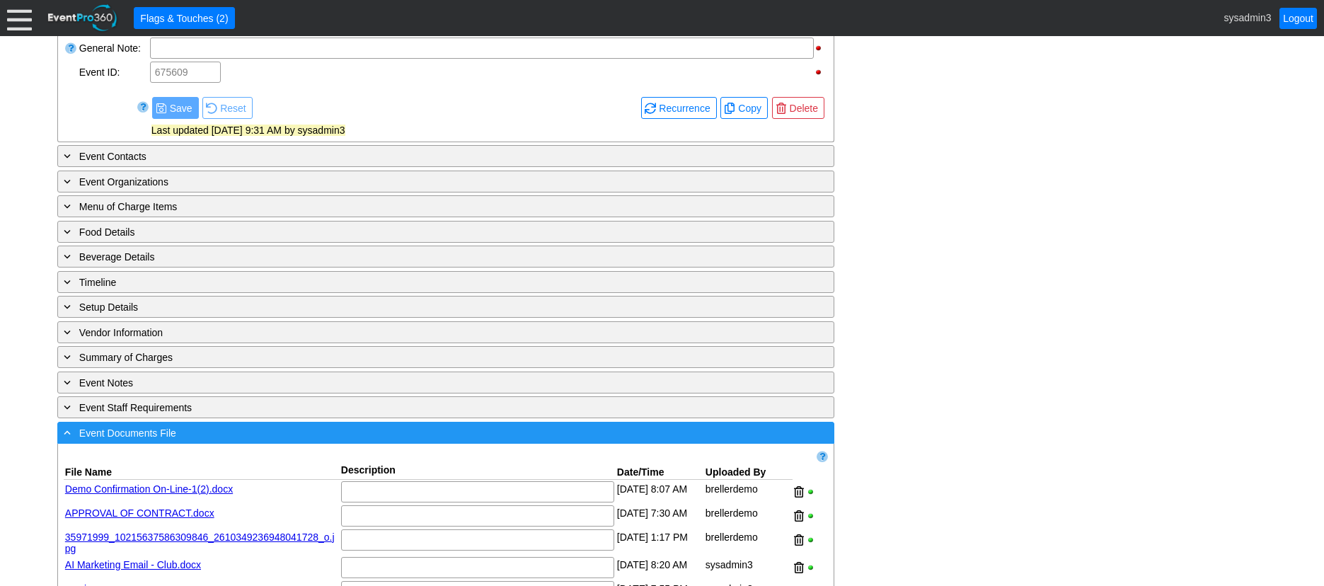
scroll to position [782, 0]
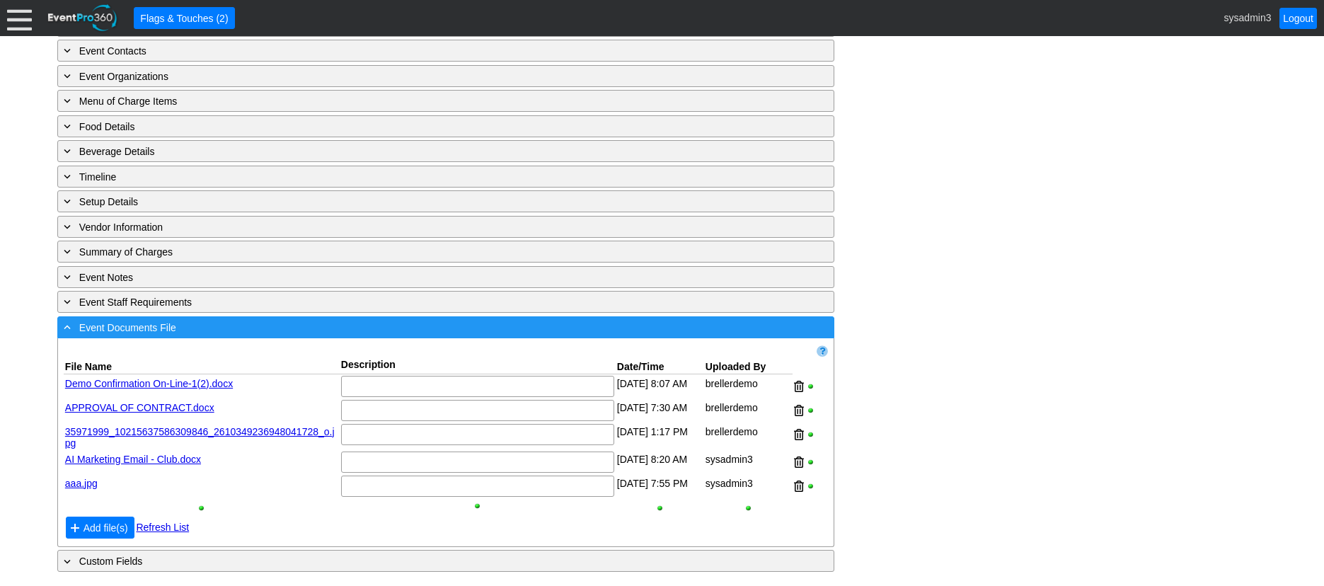
click at [412, 336] on div "- Event Documents File ▼" at bounding box center [445, 327] width 777 height 22
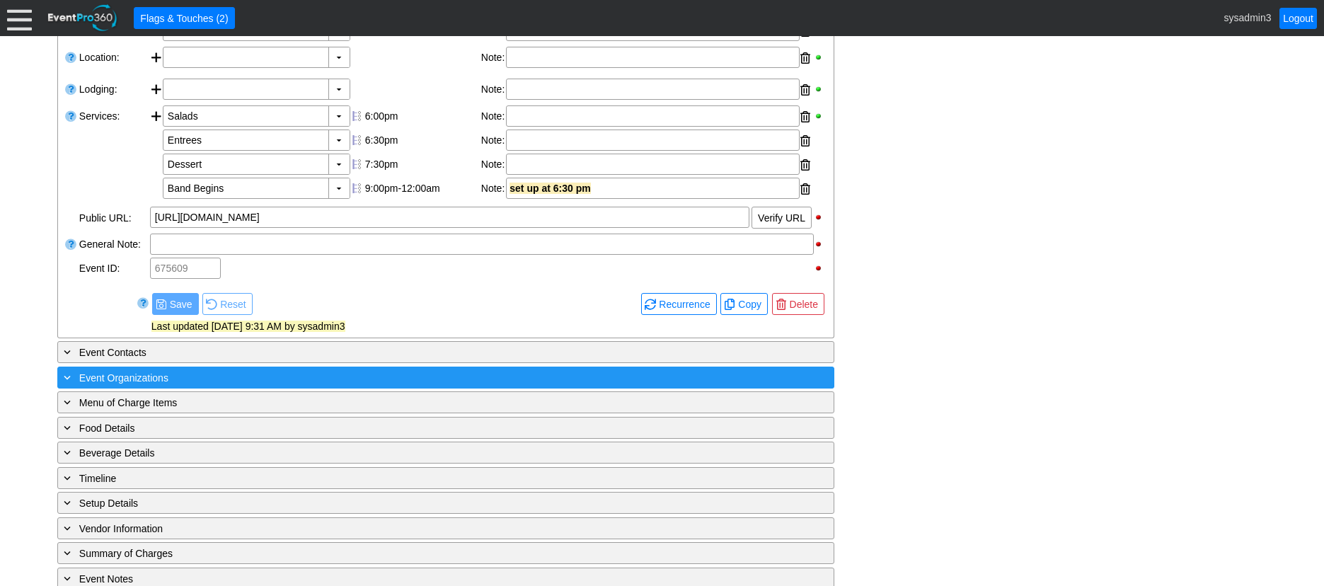
scroll to position [503, 0]
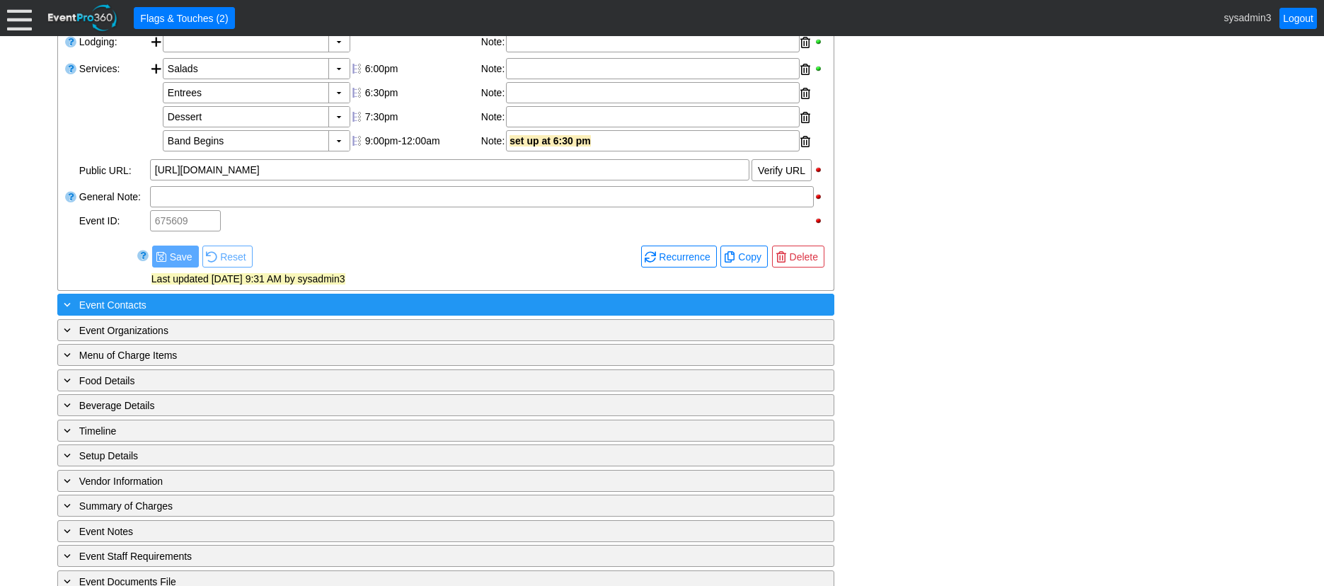
click at [342, 313] on div "+ Event Contacts" at bounding box center [417, 304] width 712 height 16
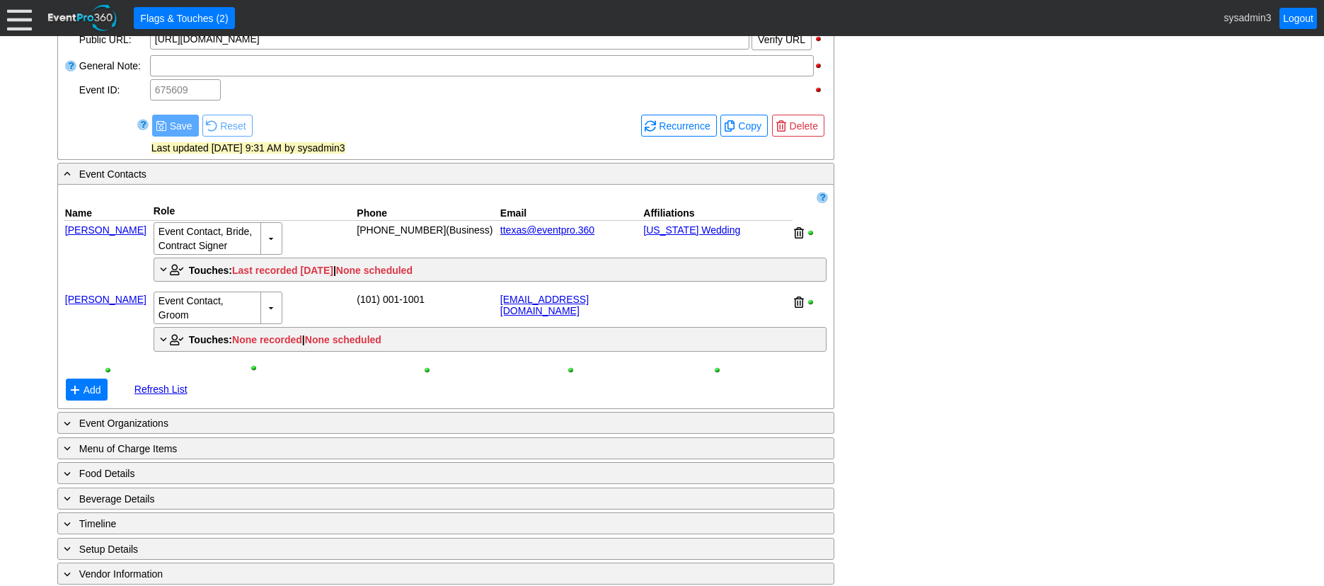
scroll to position [645, 0]
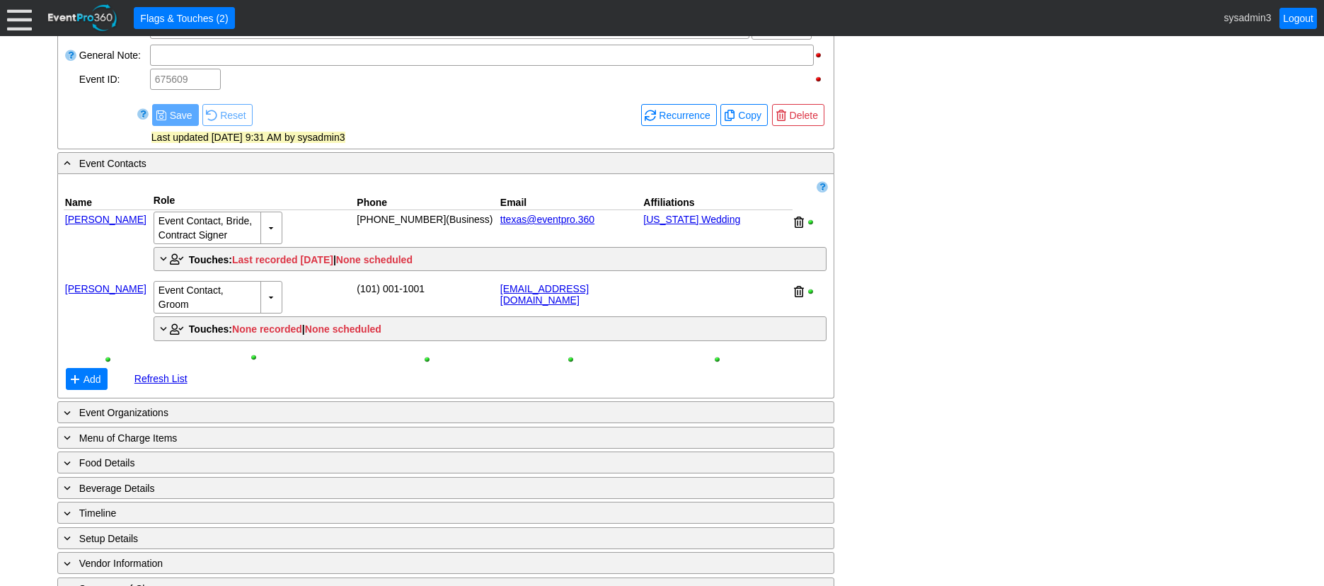
click at [98, 225] on link "[PERSON_NAME]" at bounding box center [105, 219] width 81 height 11
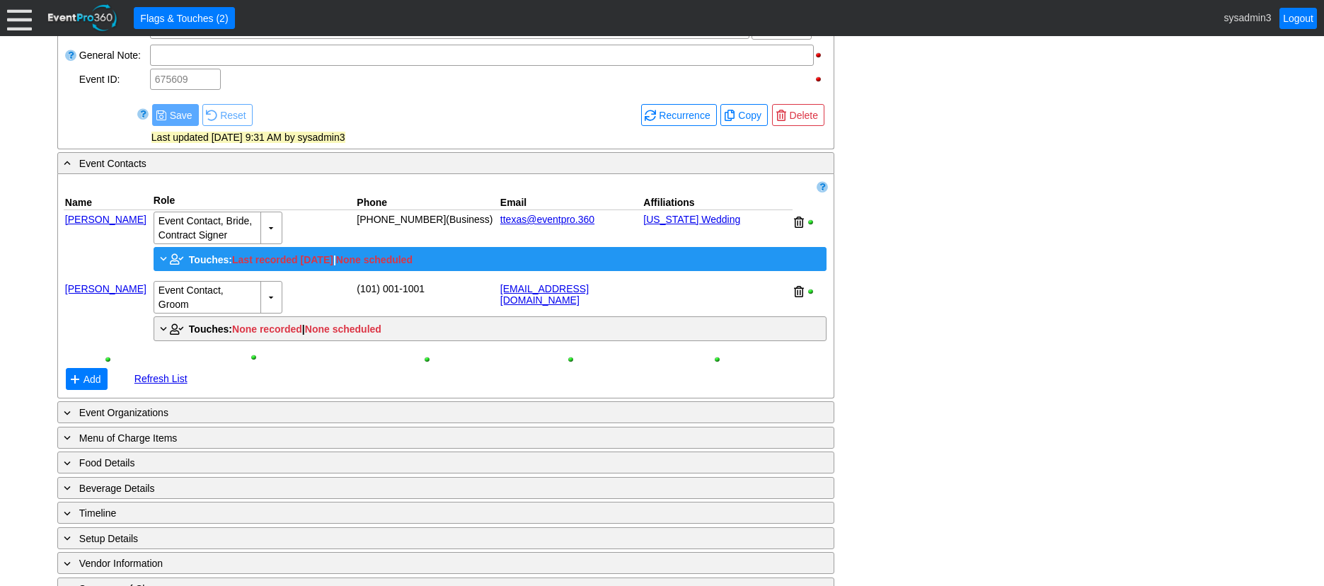
click at [207, 265] on span "Touches:" at bounding box center [210, 259] width 43 height 11
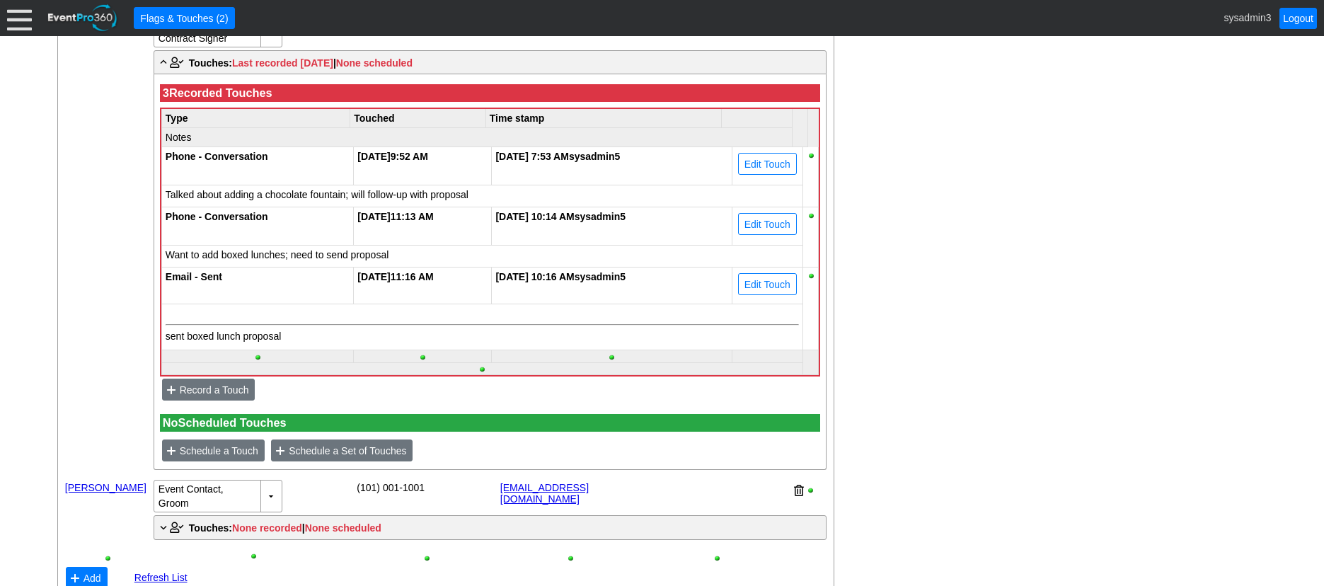
scroll to position [786, 0]
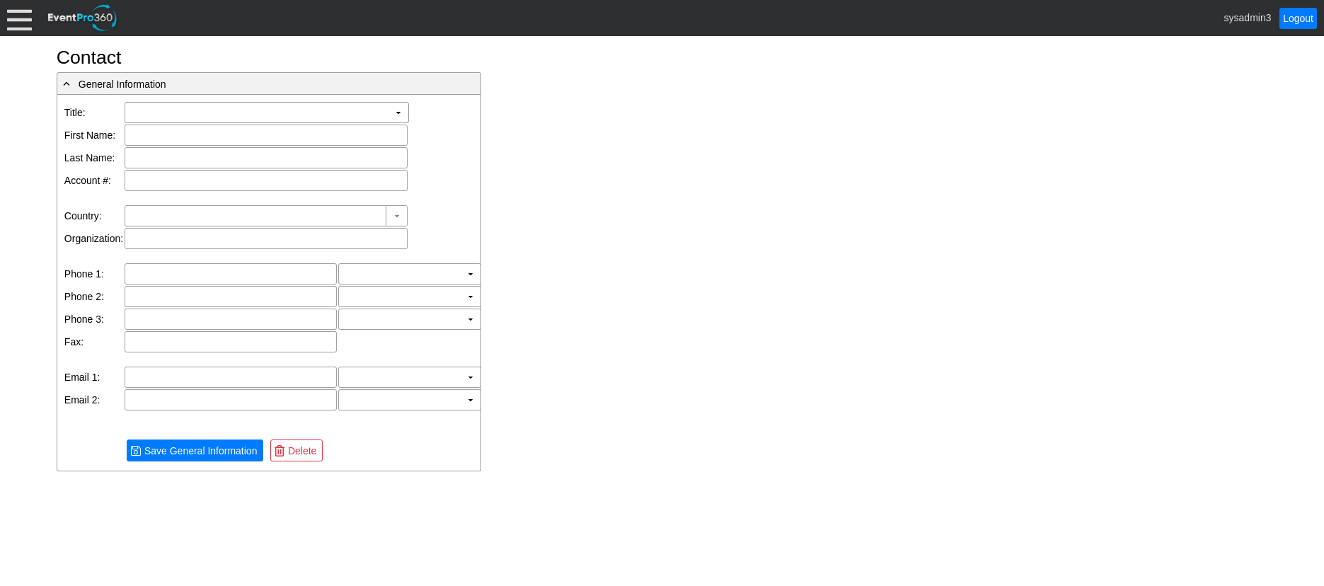
type input "[GEOGRAPHIC_DATA]"
type input "[PERSON_NAME]"
type input "[GEOGRAPHIC_DATA]"
type input "ttexas@eventpro.360"
type input "[PHONE_NUMBER]"
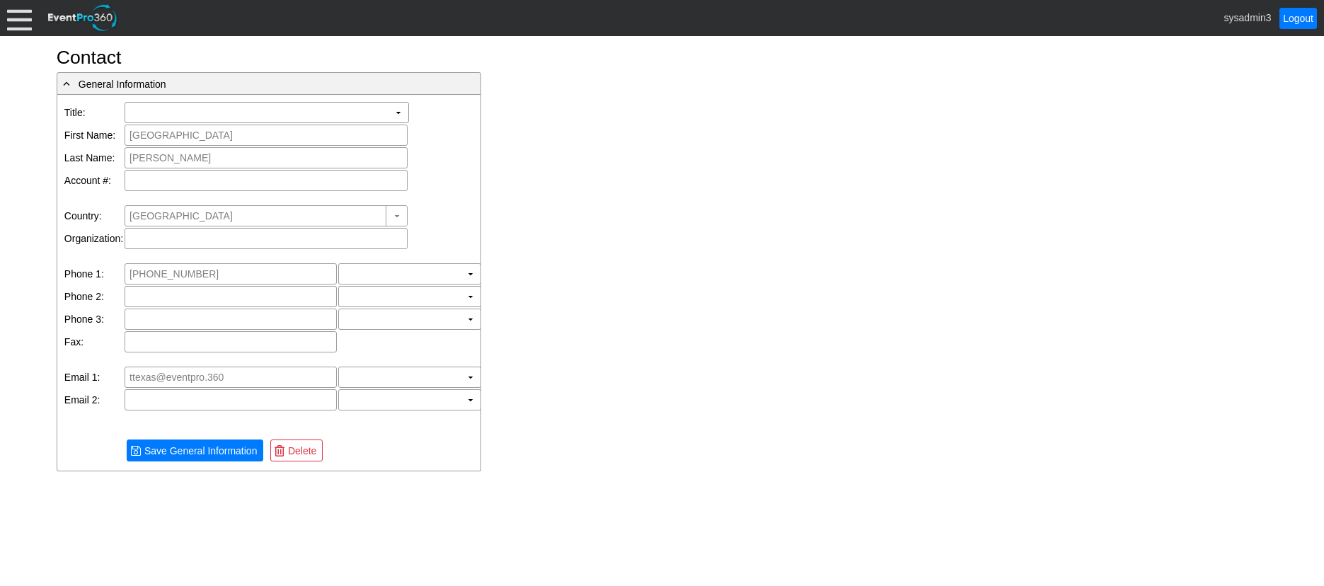
type input "Demo Venue 1"
